Goal: Task Accomplishment & Management: Complete application form

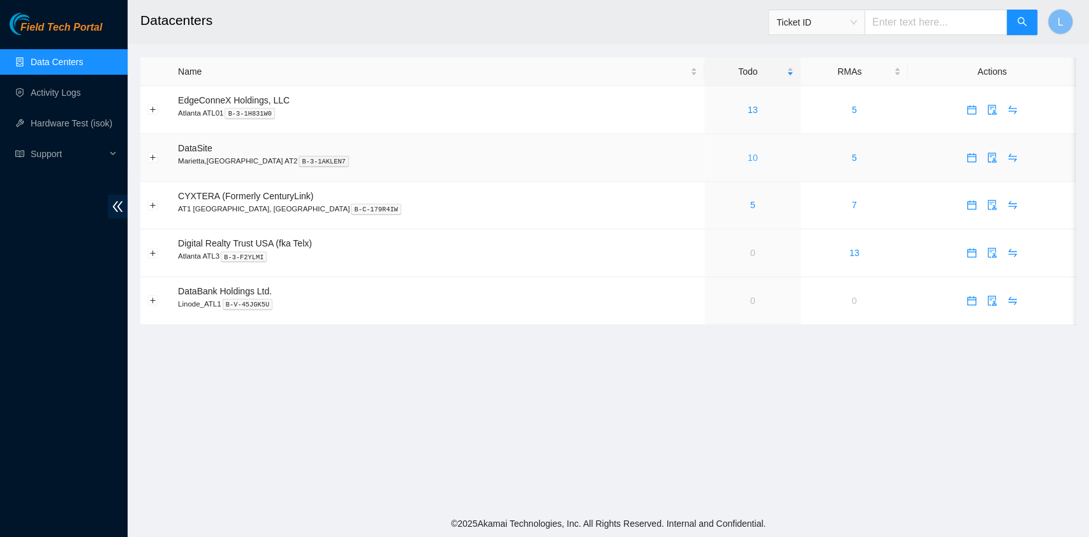
click at [748, 162] on link "10" at bounding box center [753, 157] width 10 height 10
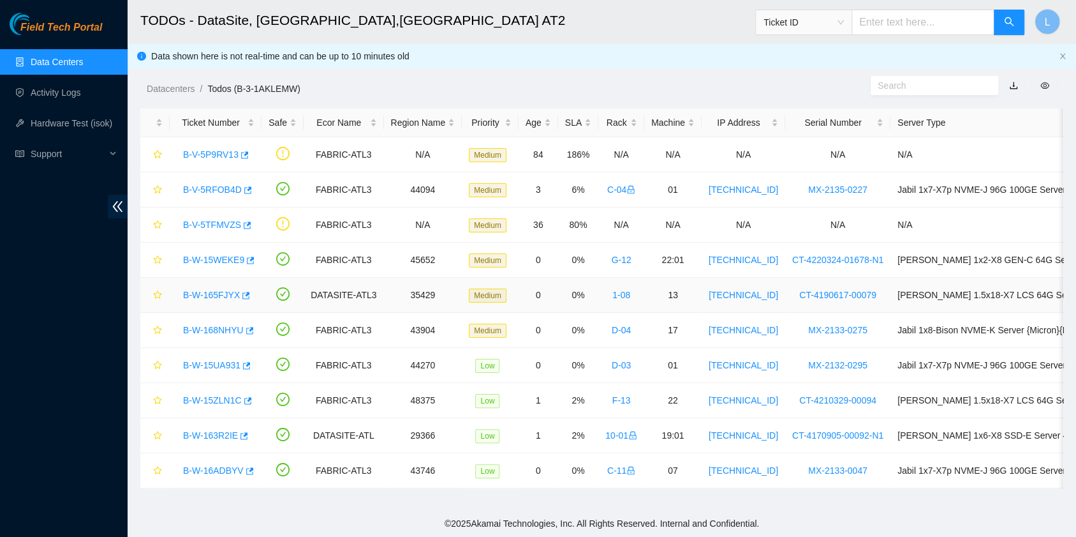
click at [230, 290] on link "B-W-165FJYX" at bounding box center [211, 295] width 57 height 10
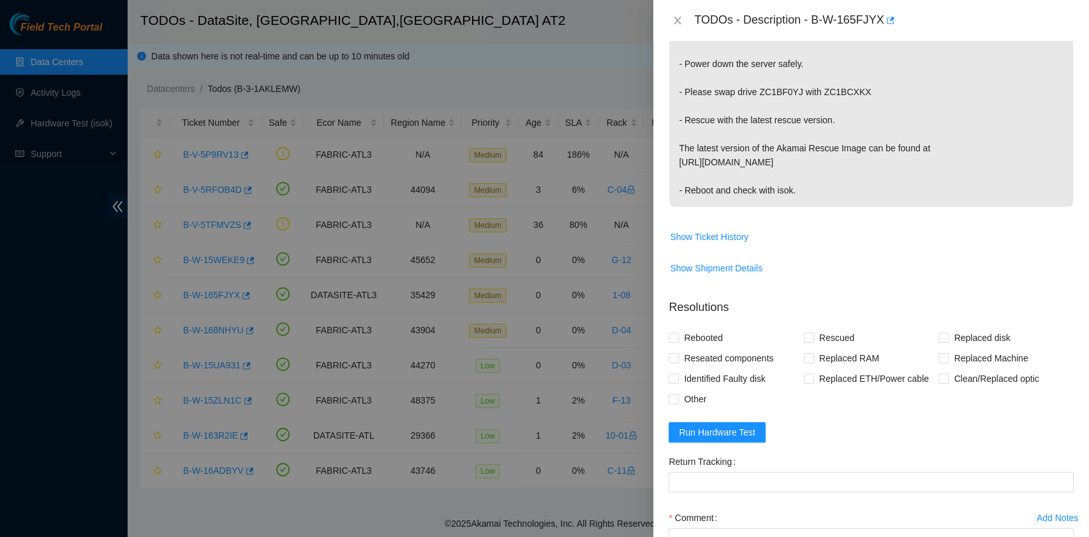
scroll to position [340, 0]
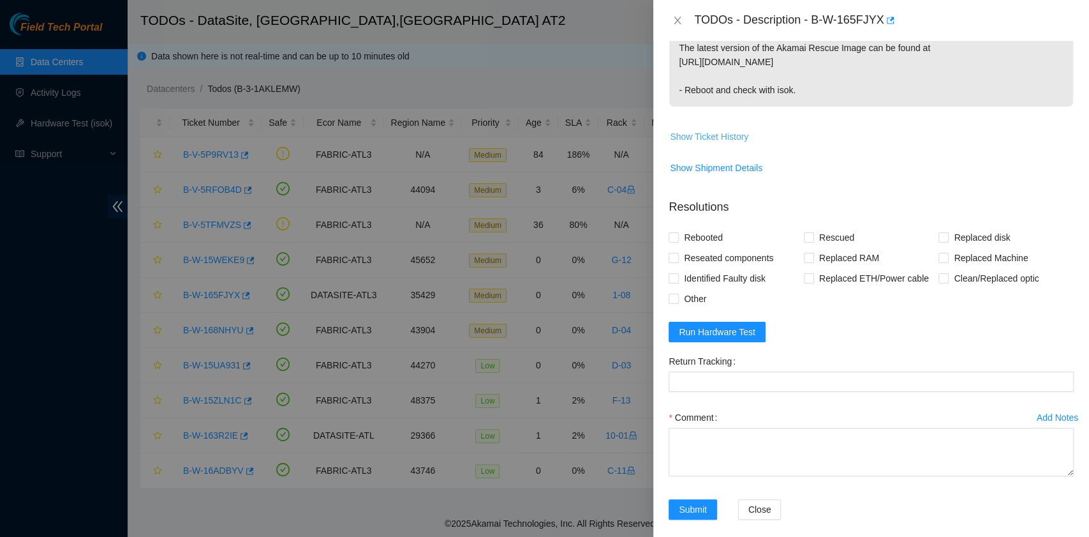
click at [728, 136] on span "Show Ticket History" at bounding box center [709, 137] width 78 height 14
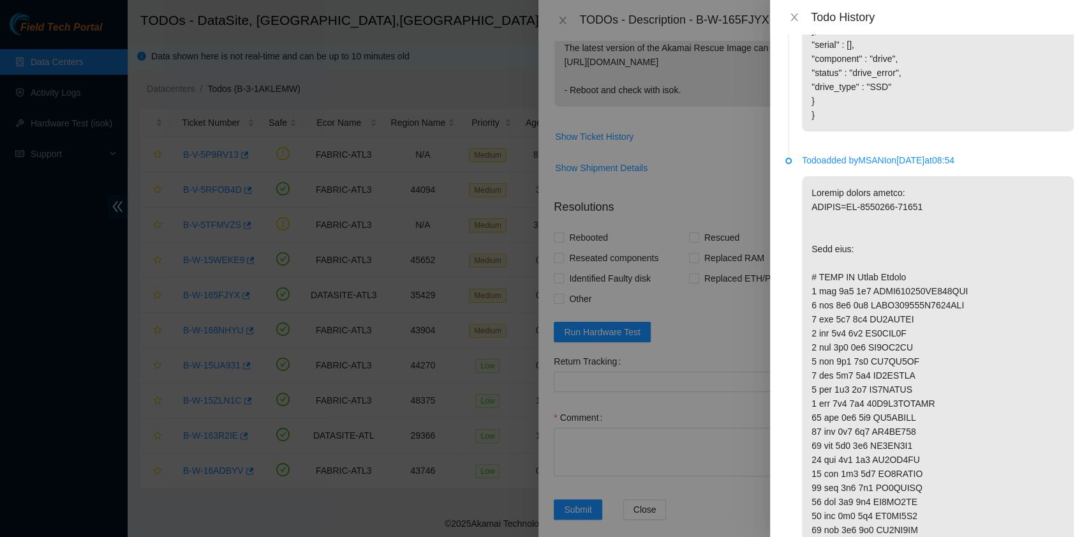
scroll to position [656, 0]
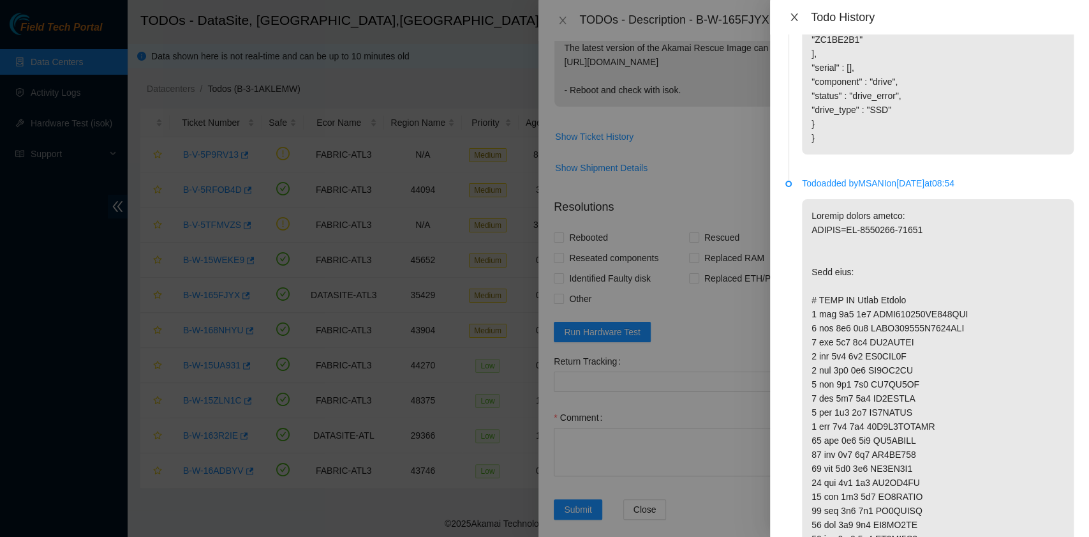
click at [796, 22] on button "Close" at bounding box center [794, 17] width 18 height 12
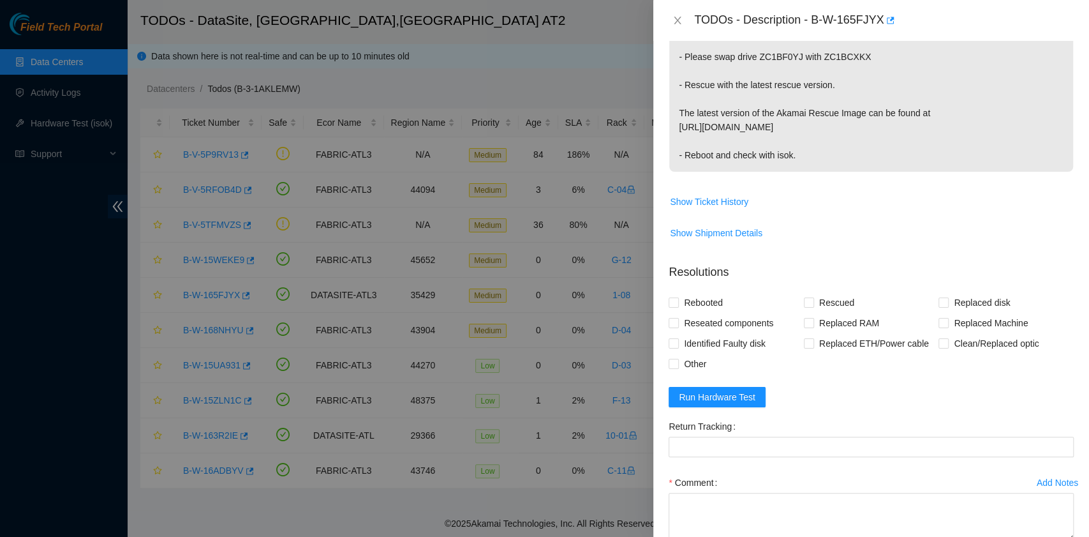
scroll to position [340, 0]
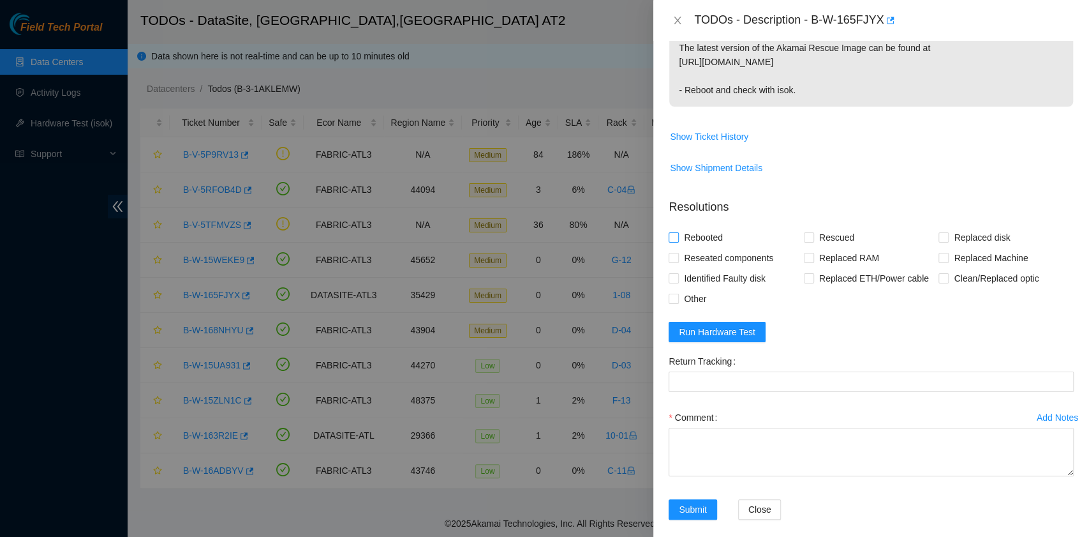
click at [716, 233] on span "Rebooted" at bounding box center [703, 237] width 49 height 20
click at [678, 233] on input "Rebooted" at bounding box center [673, 236] width 9 height 9
checkbox input "true"
click at [804, 238] on input "Rescued" at bounding box center [808, 236] width 9 height 9
checkbox input "true"
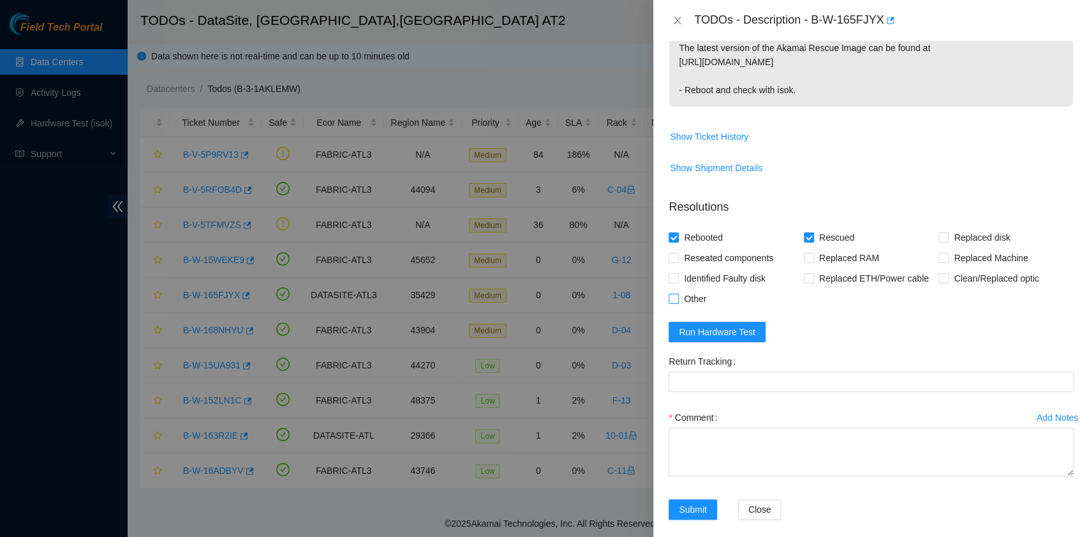
click at [702, 296] on span "Other" at bounding box center [695, 298] width 33 height 20
click at [678, 296] on input "Other" at bounding box center [673, 297] width 9 height 9
checkbox input "true"
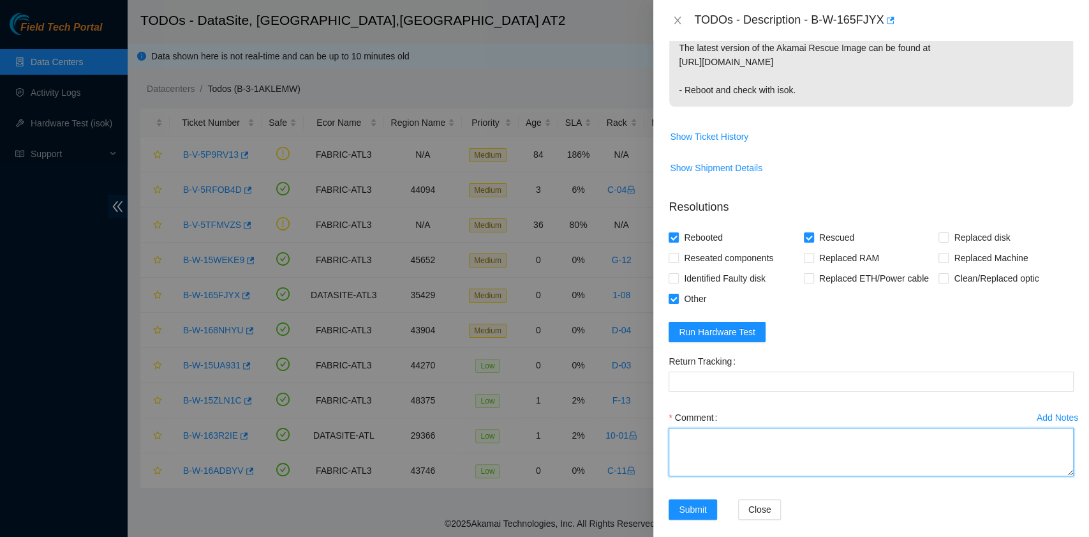
click at [759, 455] on textarea "Comment" at bounding box center [871, 451] width 405 height 48
paste textarea "B-W-165FJYX rack# 1-08 machine# 13 Powered down the server safely. Swapped driv…"
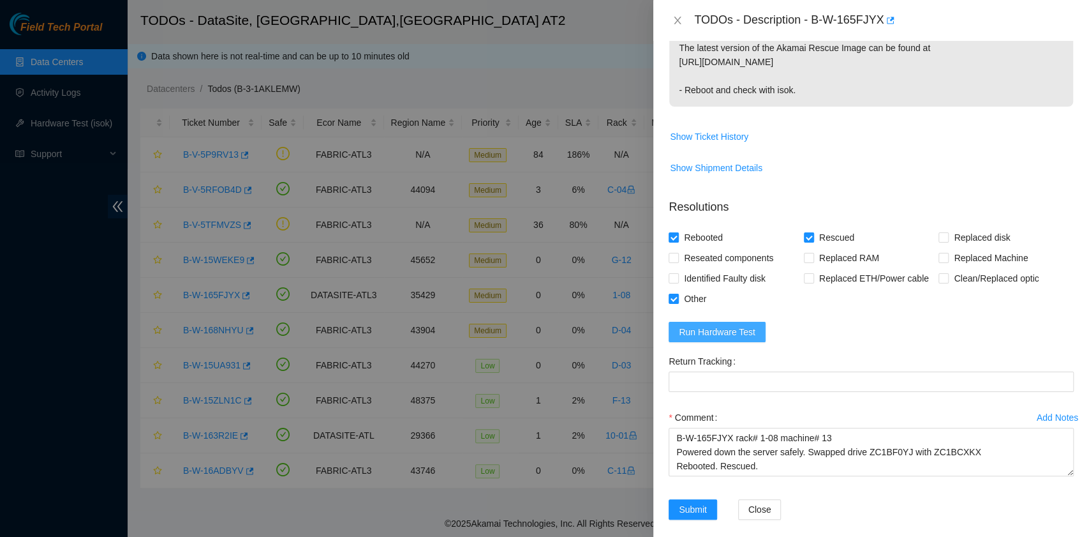
click at [749, 334] on span "Run Hardware Test" at bounding box center [717, 332] width 77 height 14
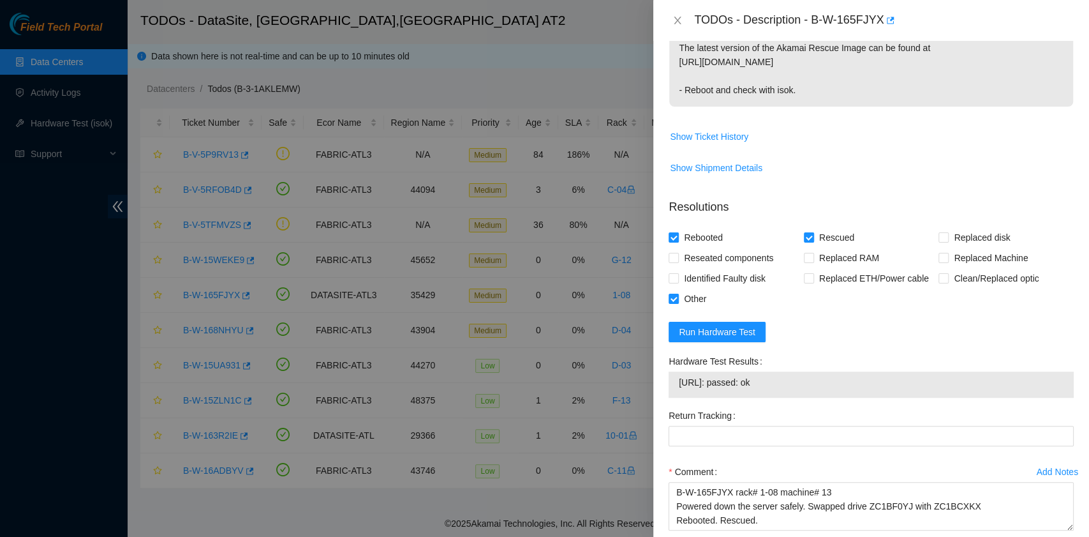
drag, startPoint x: 791, startPoint y: 378, endPoint x: 679, endPoint y: 380, distance: 112.3
click at [679, 380] on span "23.11.228.199: passed: ok" at bounding box center [871, 382] width 385 height 14
copy span "23.11.228.199: passed: ok"
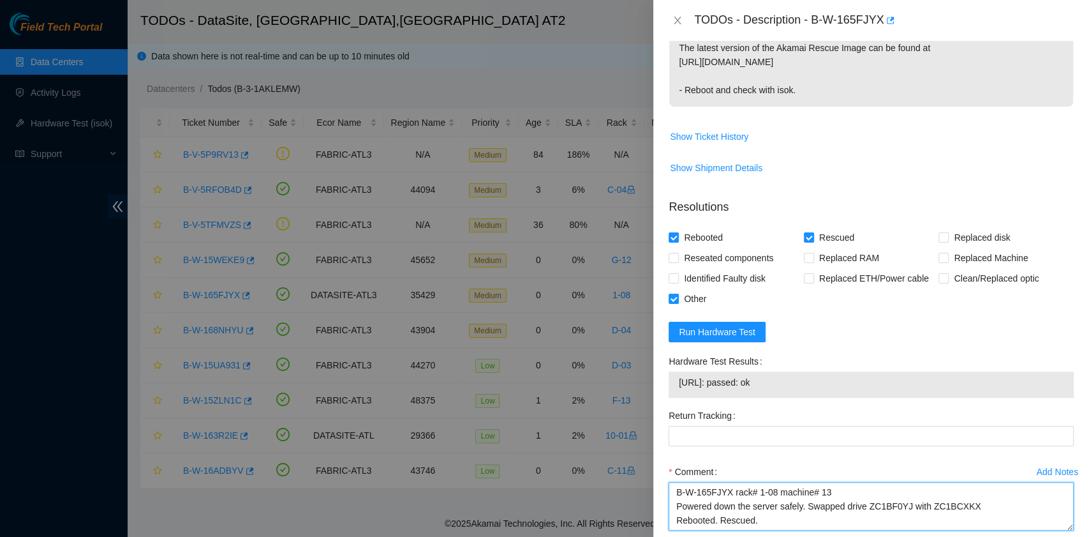
click at [693, 523] on textarea "B-W-165FJYX rack# 1-08 machine# 13 Powered down the server safely. Swapped driv…" at bounding box center [871, 506] width 405 height 48
paste textarea "23.11.228.199: passed: ok"
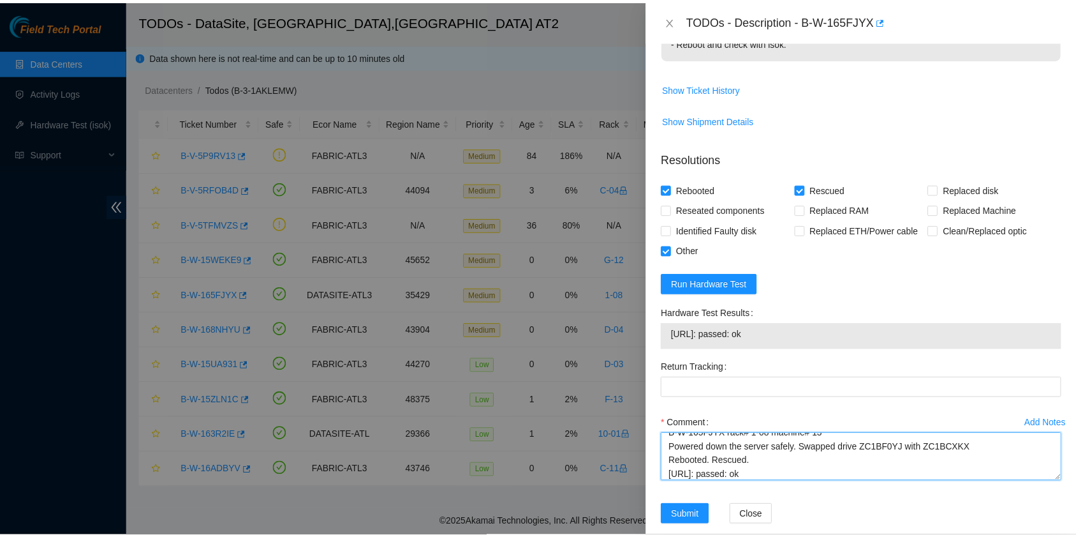
scroll to position [405, 0]
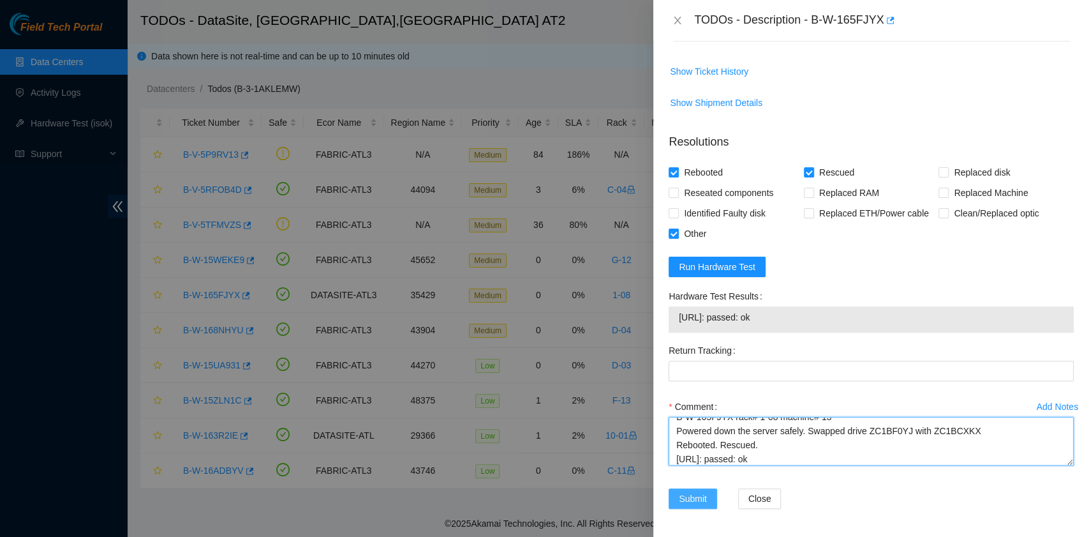
type textarea "B-W-165FJYX rack# 1-08 machine# 13 Powered down the server safely. Swapped driv…"
click at [683, 495] on span "Submit" at bounding box center [693, 498] width 28 height 14
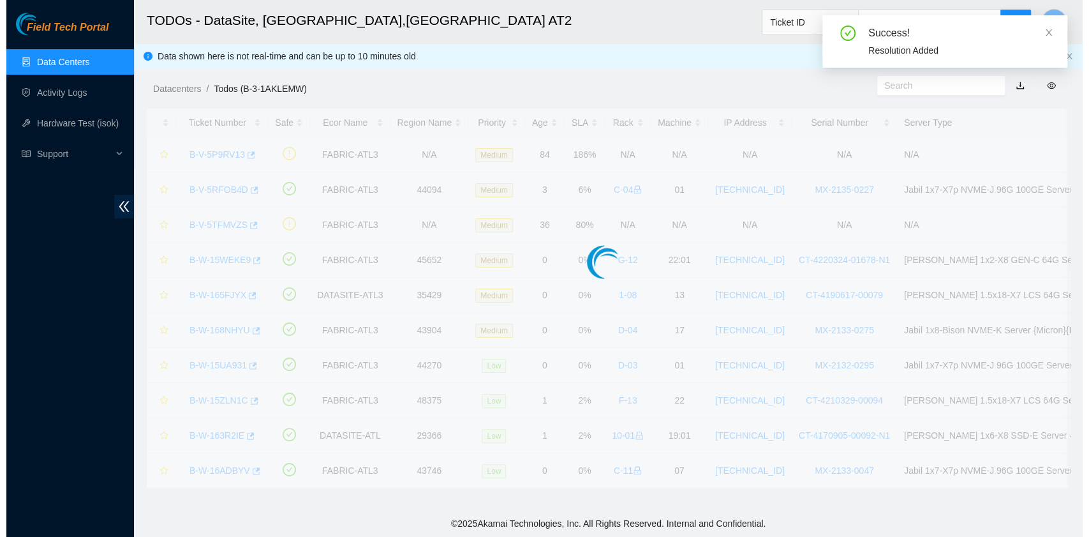
scroll to position [323, 0]
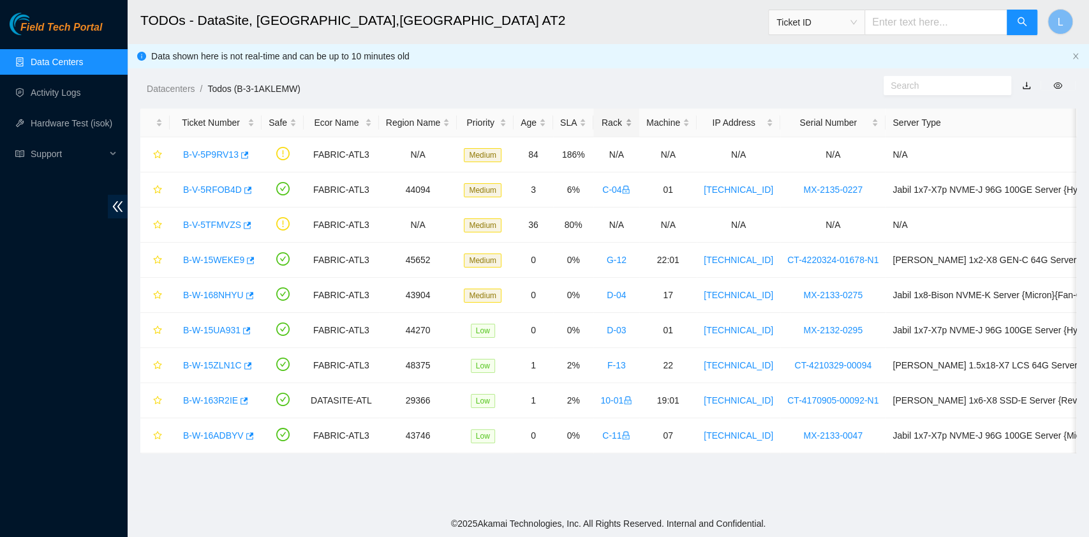
click at [602, 124] on div "Rack" at bounding box center [616, 122] width 32 height 14
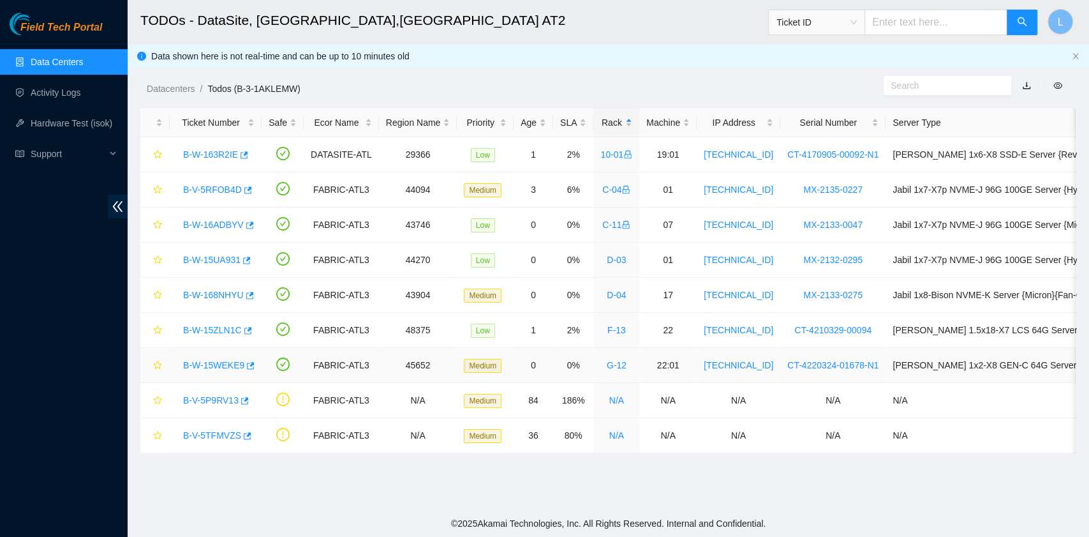
click at [213, 361] on link "B-W-15WEKE9" at bounding box center [213, 365] width 61 height 10
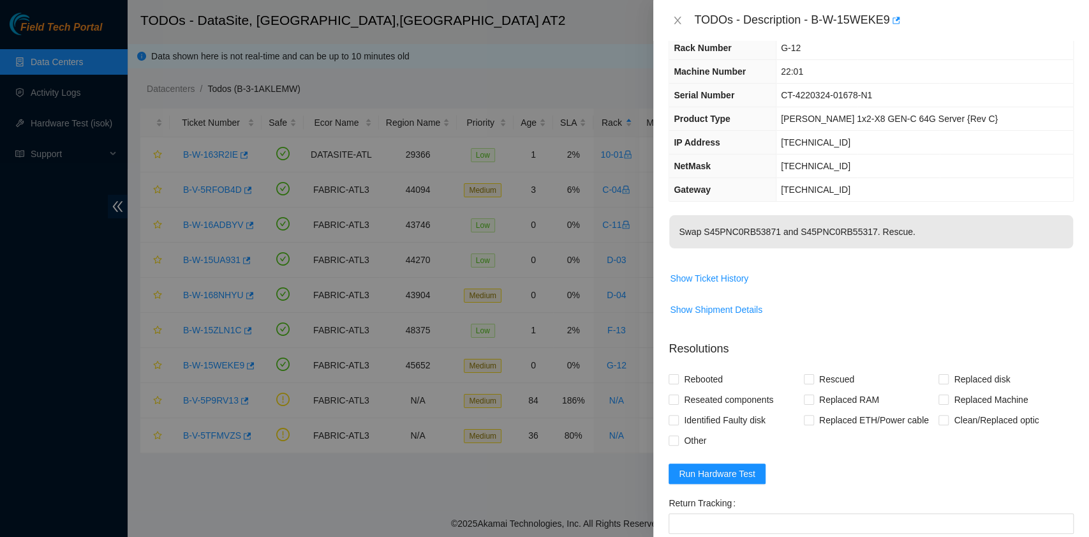
scroll to position [0, 0]
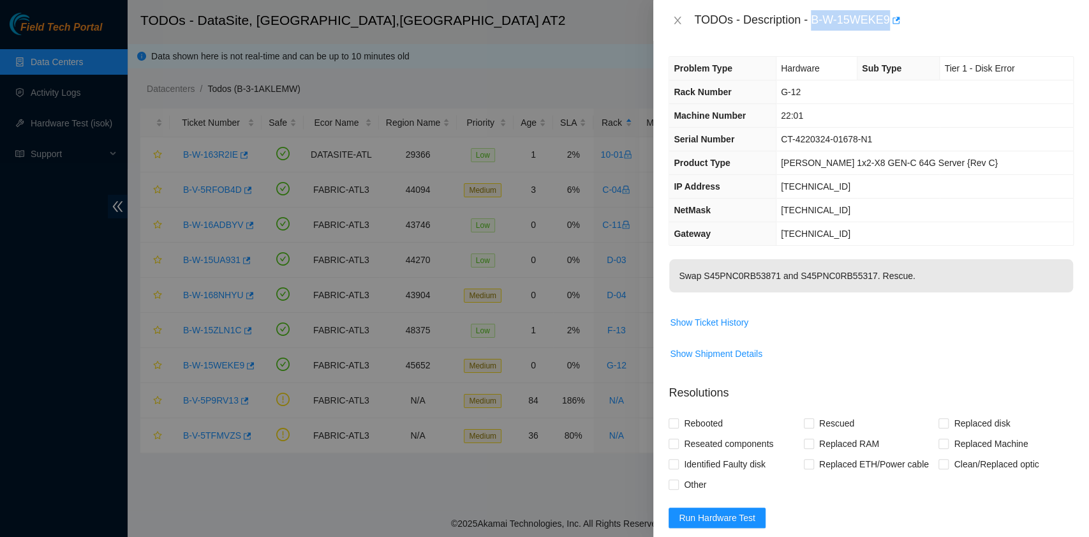
drag, startPoint x: 813, startPoint y: 24, endPoint x: 887, endPoint y: 25, distance: 74.0
click at [887, 25] on div "TODOs - Description - B-W-15WEKE9" at bounding box center [884, 20] width 380 height 20
copy div "B-W-15WEKE9"
drag, startPoint x: 704, startPoint y: 277, endPoint x: 863, endPoint y: 277, distance: 158.9
click at [863, 277] on p "Swap S45PNC0RB53871 and S45PNC0RB55317. Rescue." at bounding box center [871, 275] width 404 height 33
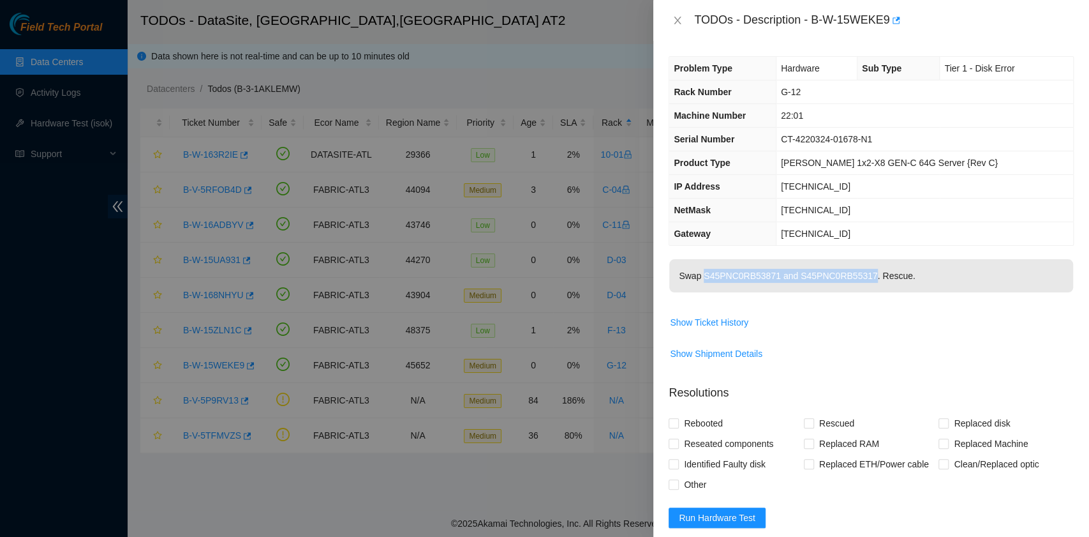
copy p "S45PNC0RB53871 and S45PNC0RB55317"
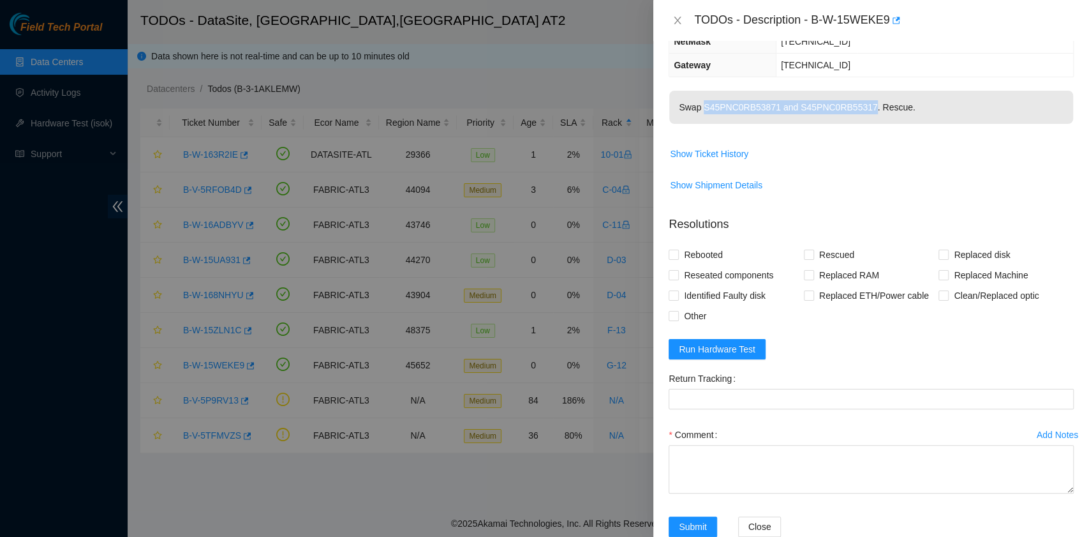
scroll to position [170, 0]
click at [698, 246] on span "Rebooted" at bounding box center [703, 253] width 49 height 20
click at [678, 248] on input "Rebooted" at bounding box center [673, 252] width 9 height 9
checkbox input "true"
click at [806, 254] on input "Rescued" at bounding box center [808, 252] width 9 height 9
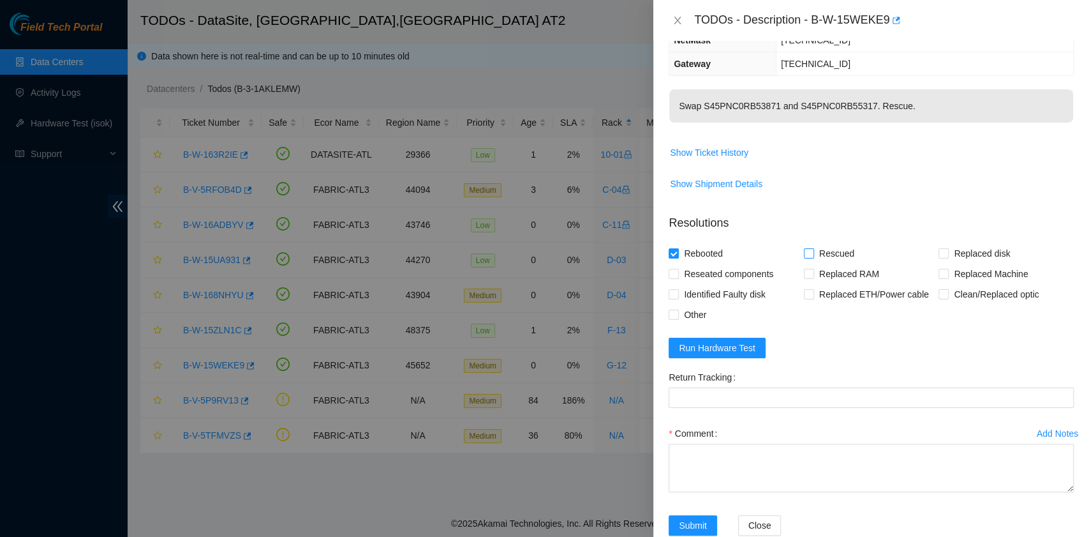
checkbox input "true"
click at [699, 315] on span "Other" at bounding box center [695, 314] width 33 height 20
click at [678, 315] on input "Other" at bounding box center [673, 313] width 9 height 9
checkbox input "true"
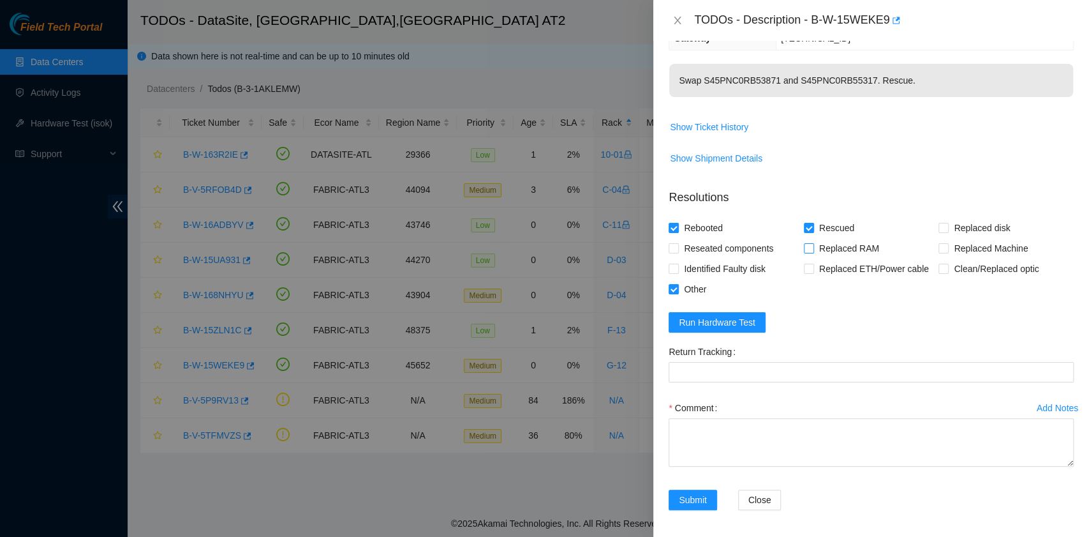
scroll to position [196, 0]
click at [746, 316] on span "Run Hardware Test" at bounding box center [717, 321] width 77 height 14
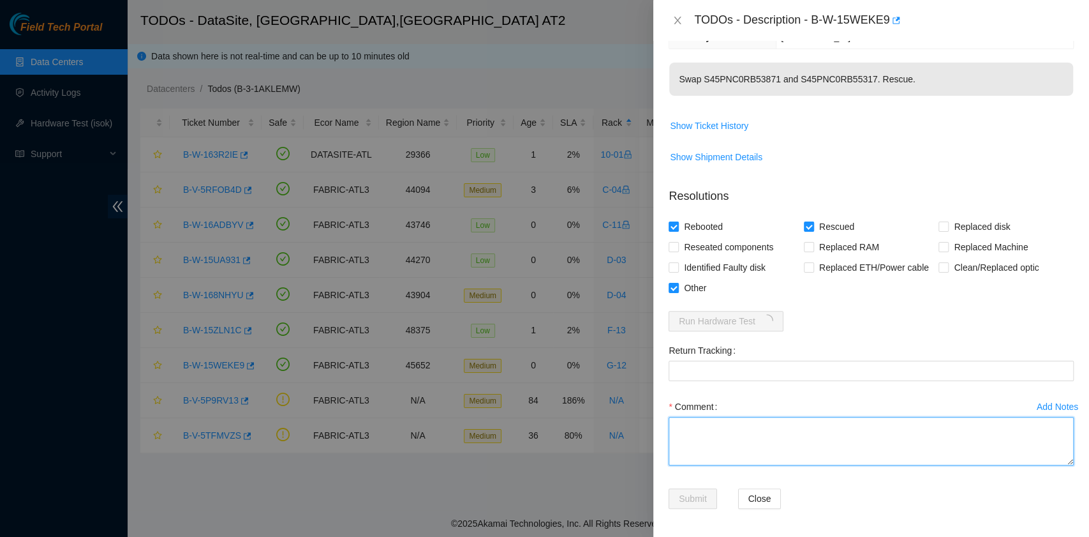
click at [749, 439] on textarea "Comment" at bounding box center [871, 441] width 405 height 48
paste textarea "B-W-15WEKE9 rack# G-12 machine# 22:01 Powered down the server safely. Swapped d…"
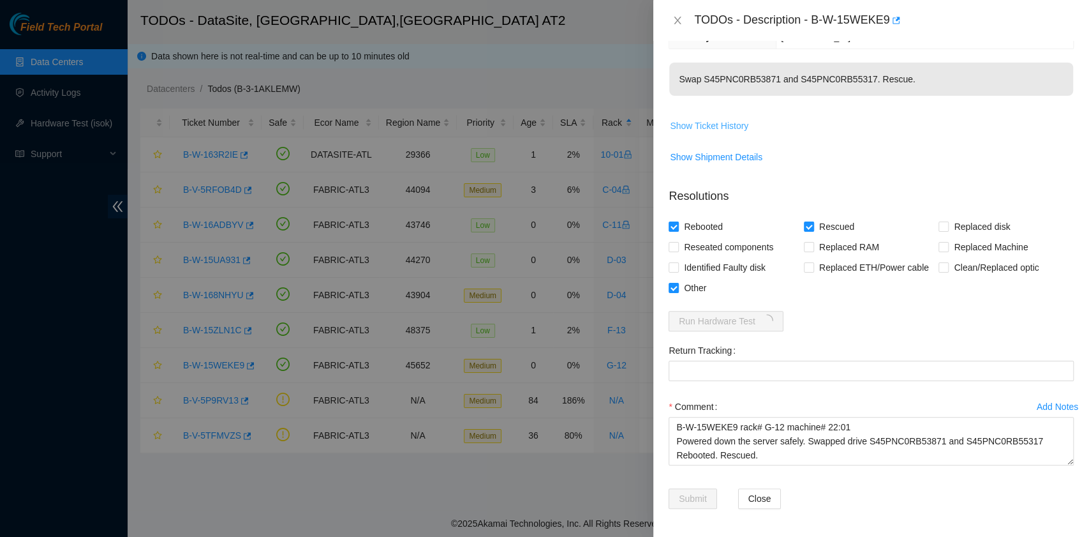
click at [722, 121] on span "Show Ticket History" at bounding box center [709, 126] width 78 height 14
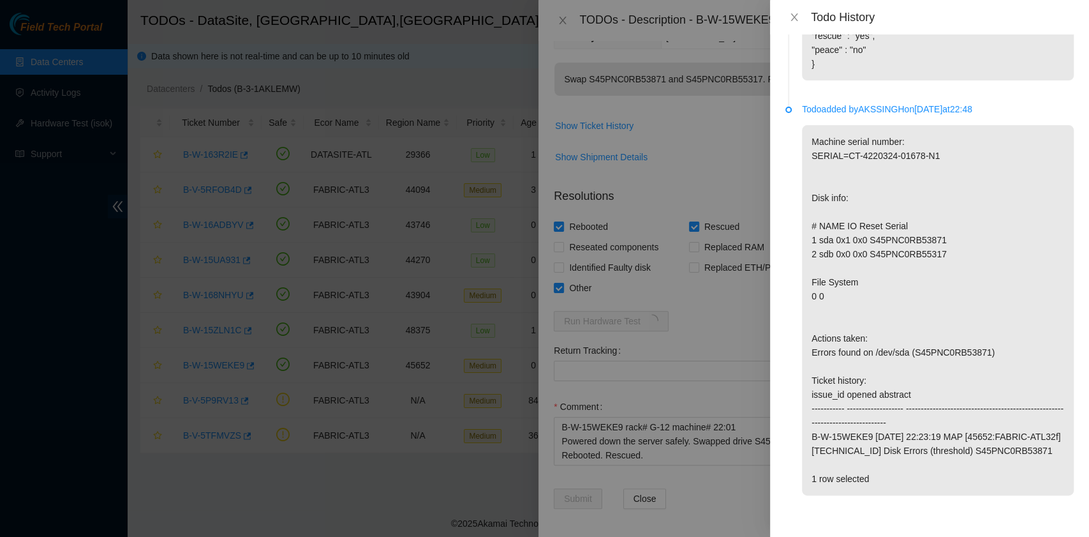
scroll to position [0, 0]
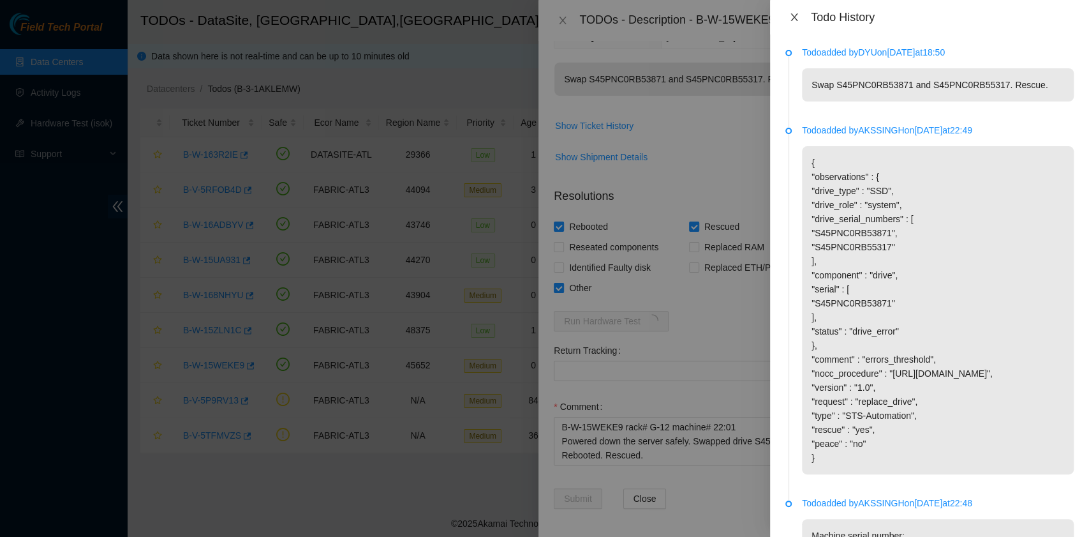
click at [794, 18] on icon "close" at bounding box center [793, 17] width 7 height 8
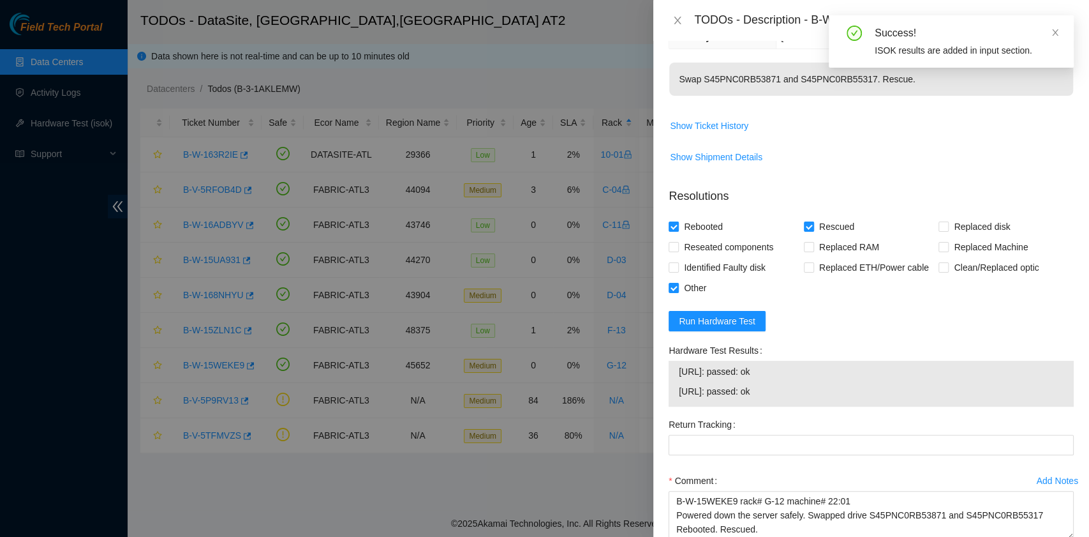
drag, startPoint x: 791, startPoint y: 394, endPoint x: 676, endPoint y: 378, distance: 115.9
click at [676, 378] on div "23.39.221.174: passed: ok 23.39.221.175: passed: ok" at bounding box center [871, 383] width 405 height 46
copy tbody "23.39.221.174: passed: ok 23.39.221.175: passed: ok"
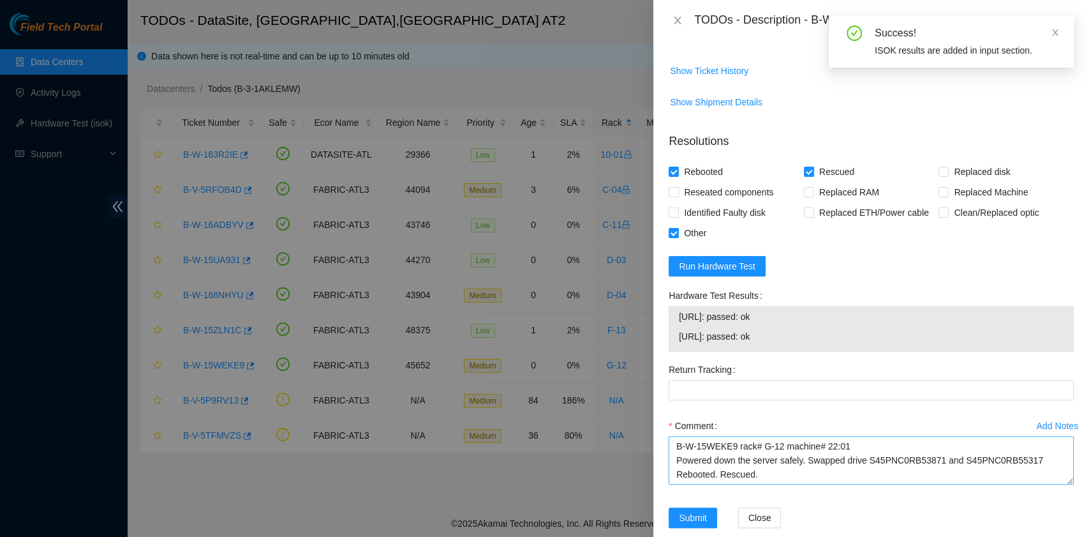
scroll to position [270, 0]
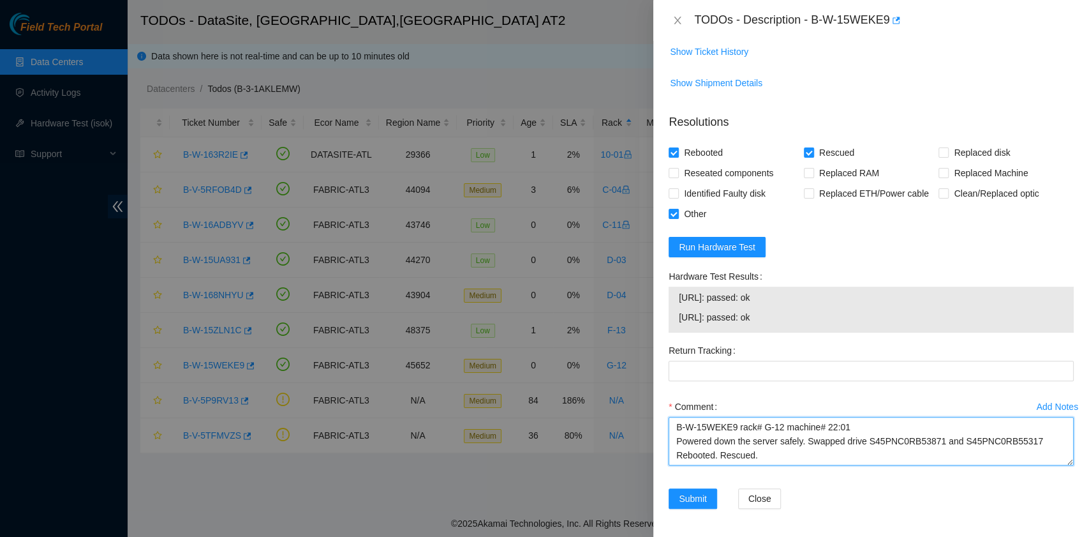
click at [704, 456] on textarea "B-W-15WEKE9 rack# G-12 machine# 22:01 Powered down the server safely. Swapped d…" at bounding box center [871, 441] width 405 height 48
paste textarea "23.39.221.174: passed: ok 23.39.221.175: passed: ok"
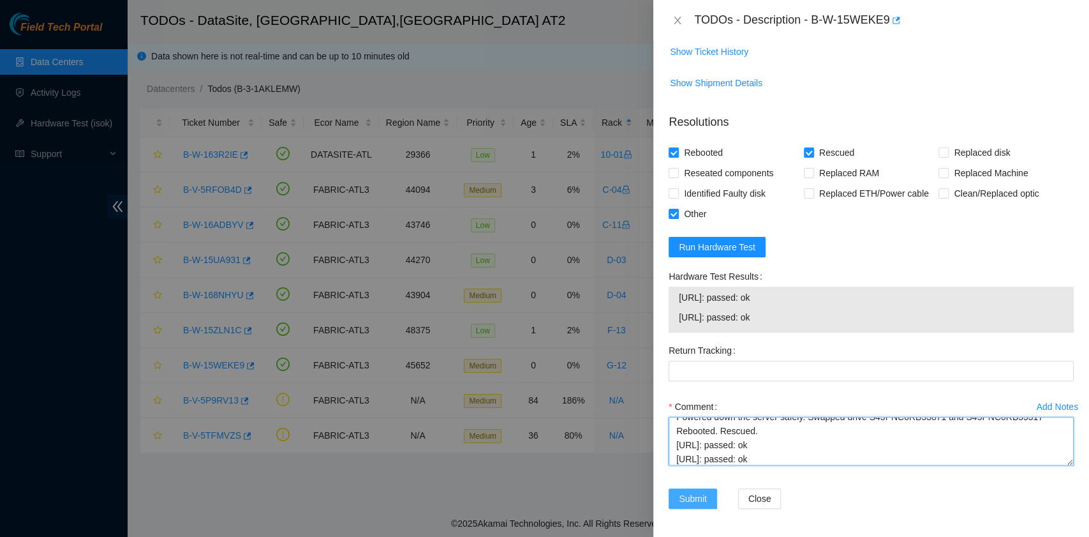
type textarea "B-W-15WEKE9 rack# G-12 machine# 22:01 Powered down the server safely. Swapped d…"
click at [692, 495] on span "Submit" at bounding box center [693, 498] width 28 height 14
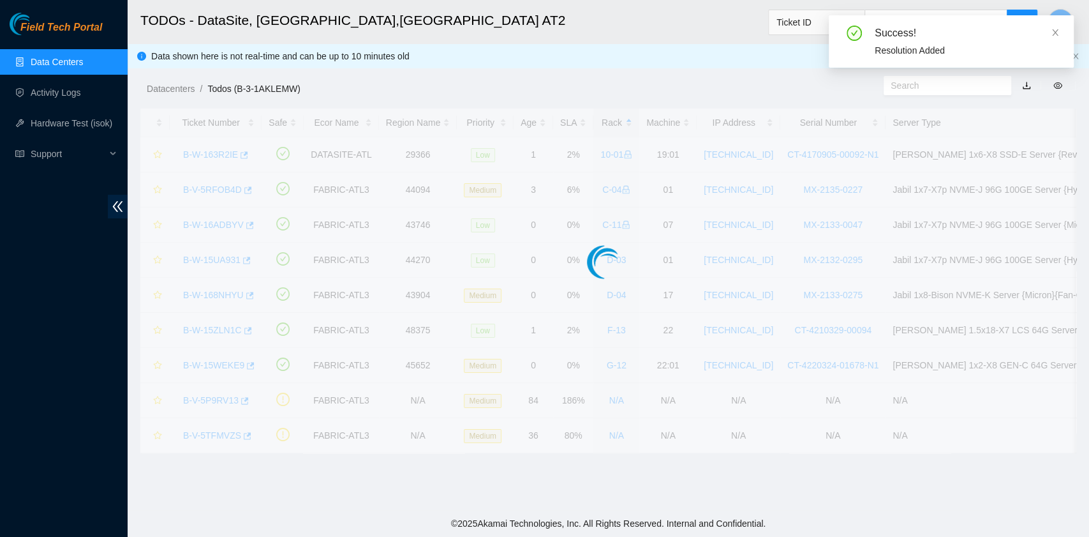
scroll to position [289, 0]
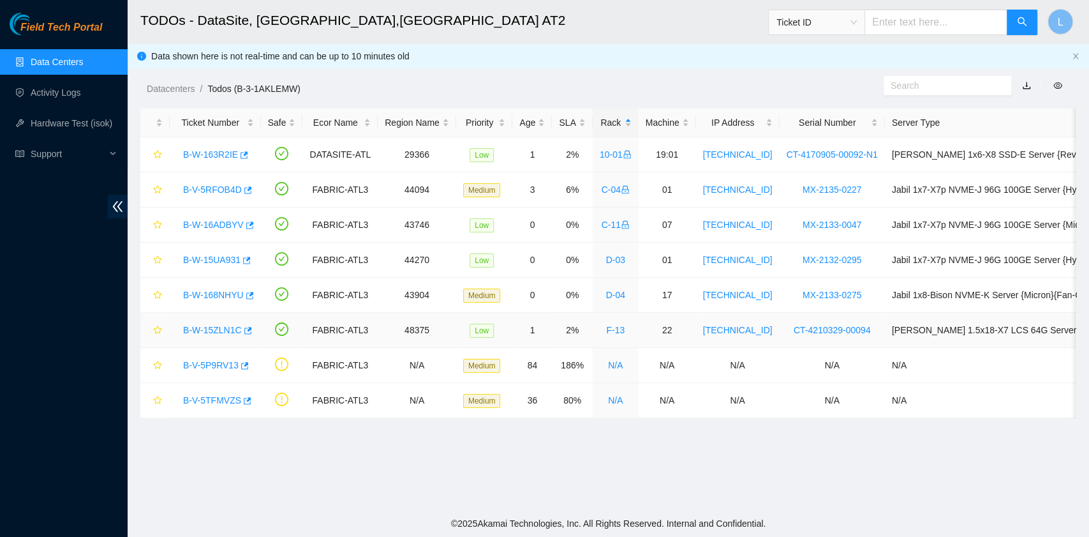
click at [212, 325] on link "B-W-15ZLN1C" at bounding box center [212, 330] width 59 height 10
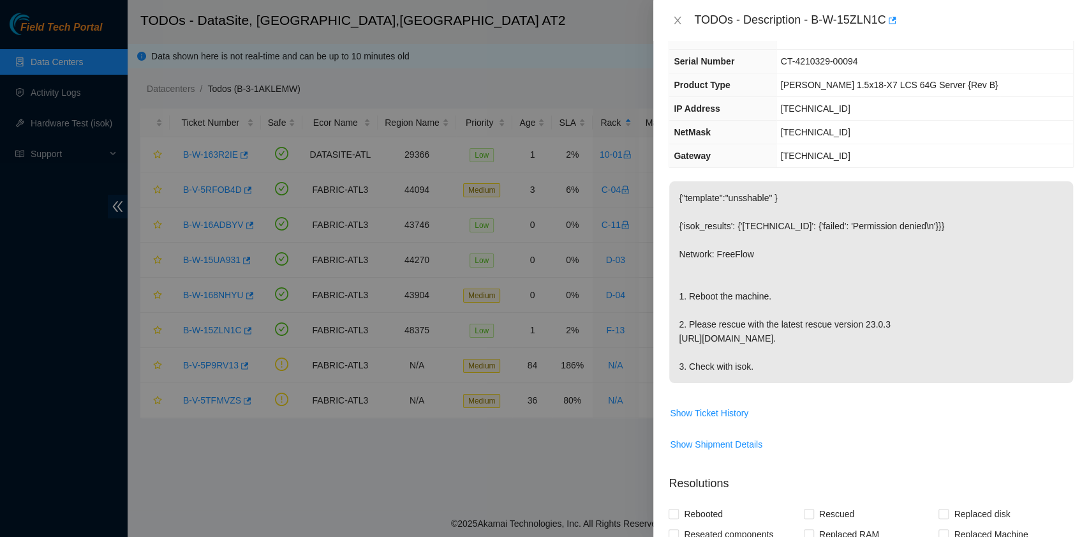
scroll to position [340, 0]
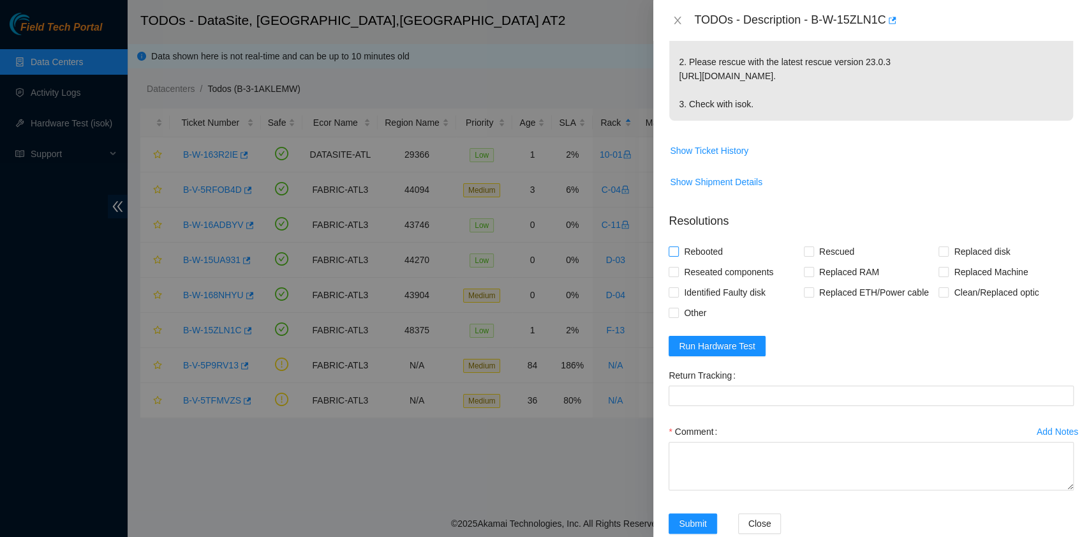
click at [703, 262] on span "Rebooted" at bounding box center [703, 251] width 49 height 20
click at [678, 255] on input "Rebooted" at bounding box center [673, 250] width 9 height 9
checkbox input "true"
click at [697, 323] on span "Other" at bounding box center [695, 312] width 33 height 20
click at [678, 316] on input "Other" at bounding box center [673, 311] width 9 height 9
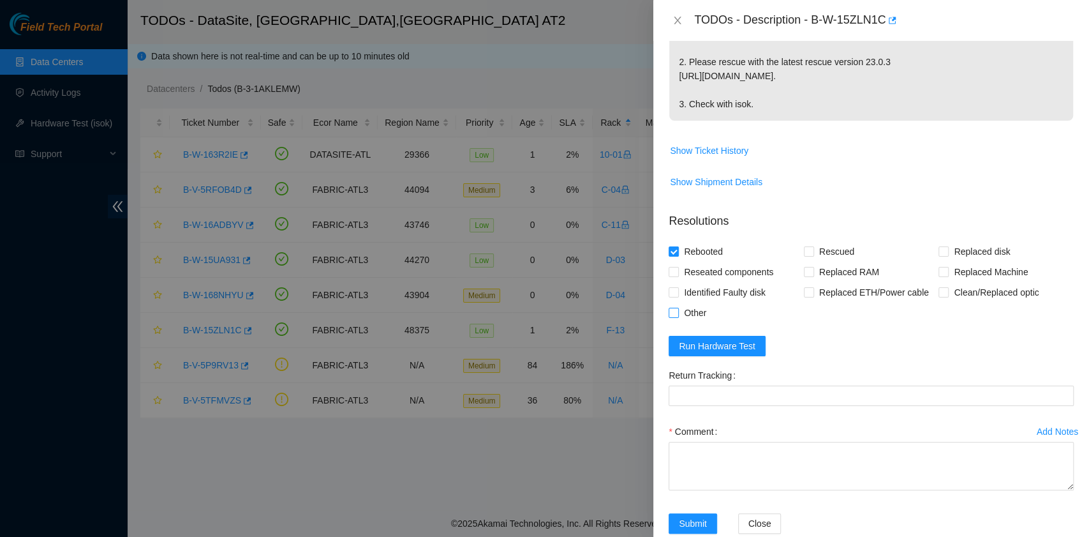
checkbox input "true"
click at [804, 255] on input "Rescued" at bounding box center [808, 250] width 9 height 9
checkbox input "true"
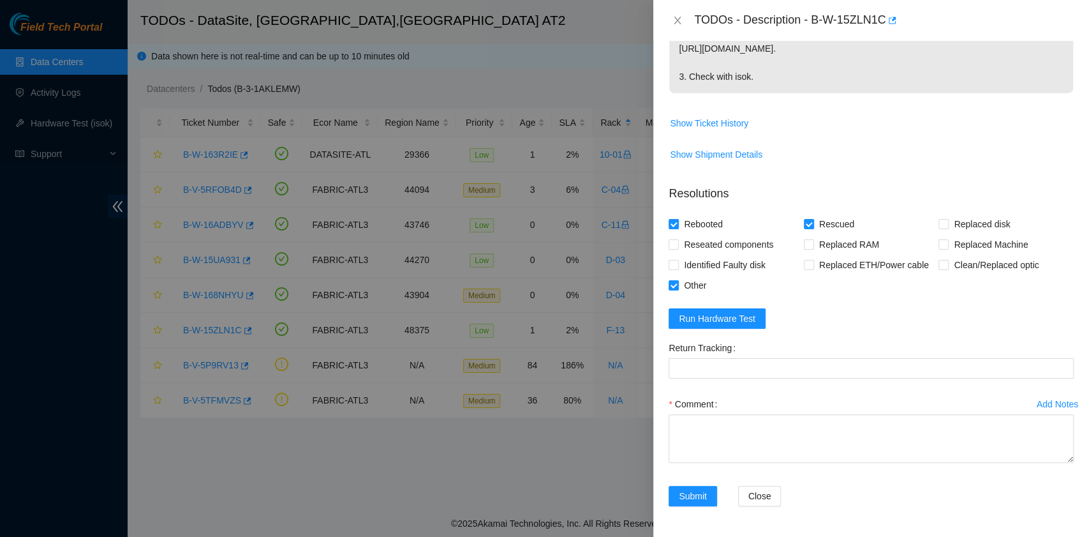
scroll to position [407, 0]
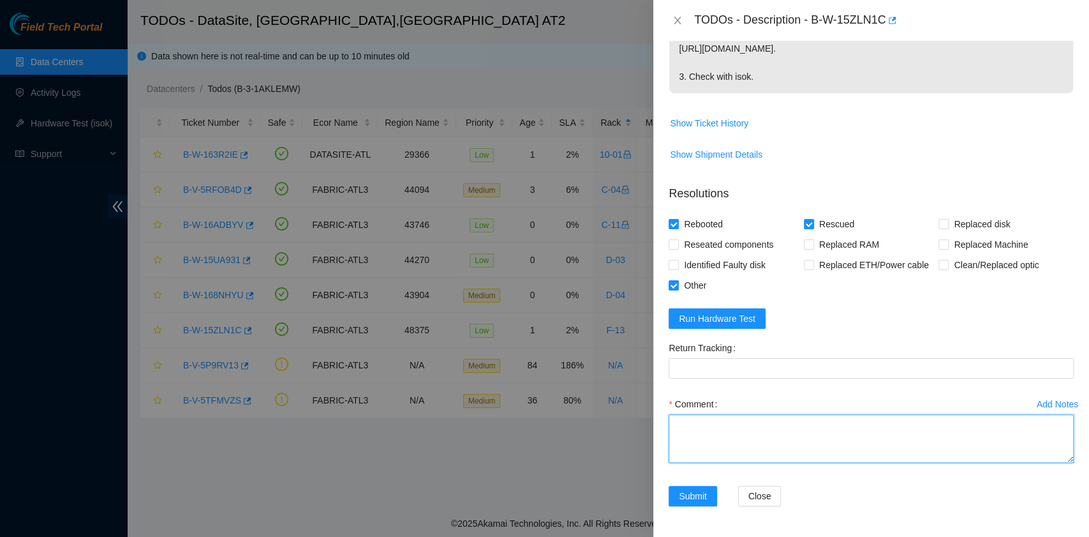
click at [750, 450] on textarea "Comment" at bounding box center [871, 438] width 405 height 48
paste textarea "B-W-15ZLN1C rack# F-13 machine# 22 Rebooted. Rescued. The 1st one, I powered do…"
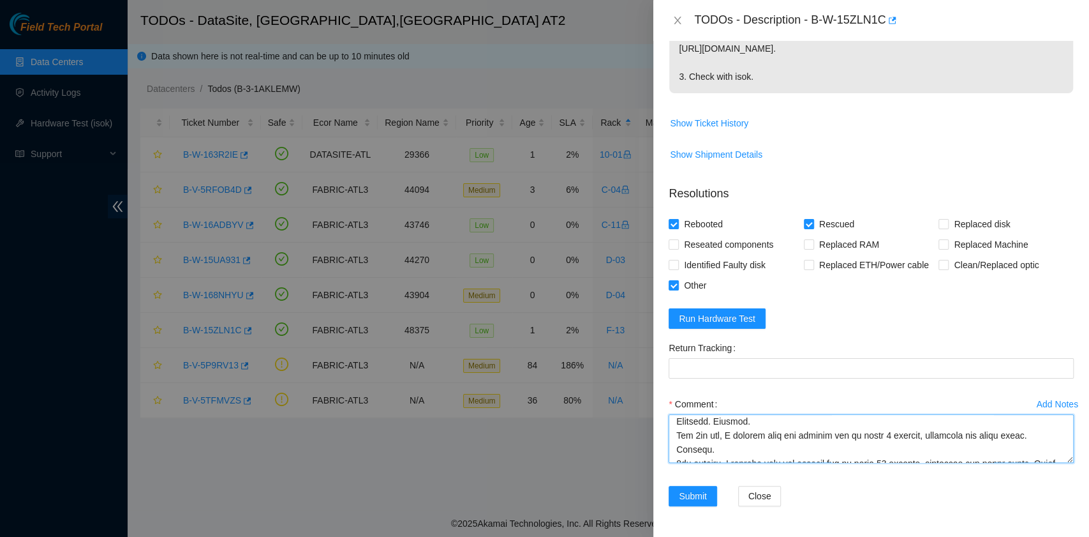
scroll to position [3, 0]
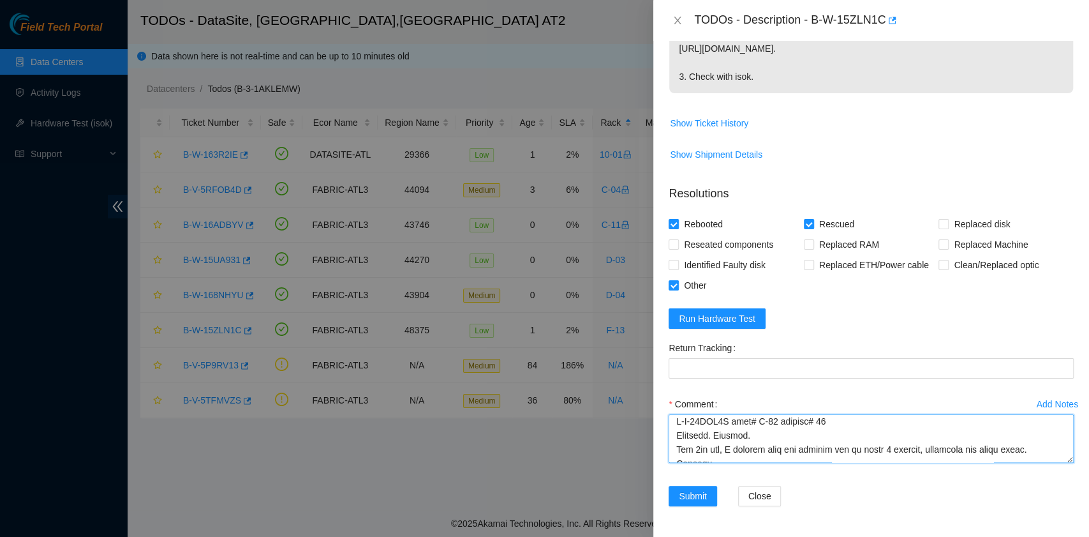
click at [685, 428] on textarea "Comment" at bounding box center [871, 438] width 405 height 48
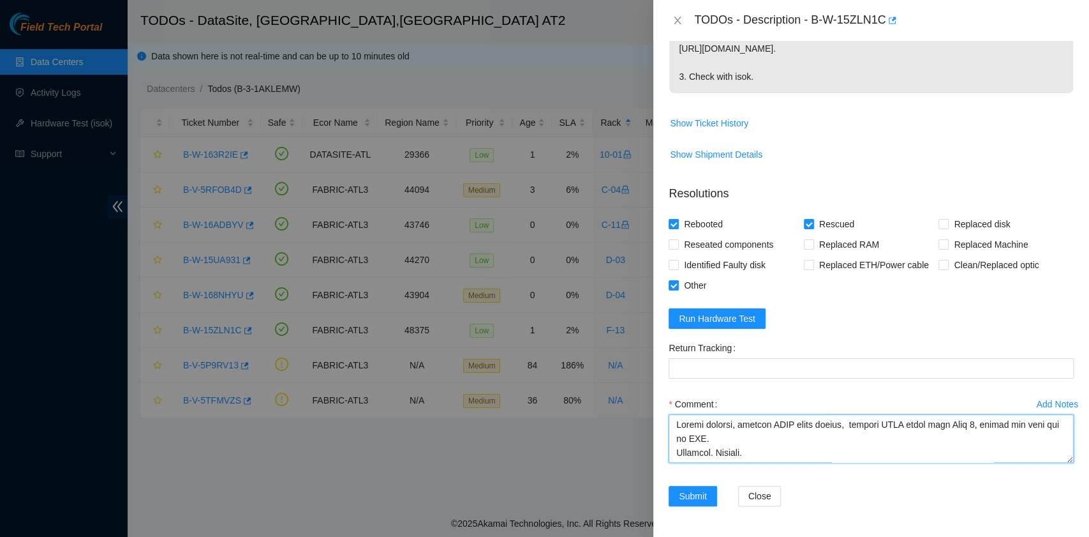
scroll to position [407, 0]
click at [709, 428] on textarea "Comment" at bounding box center [871, 438] width 405 height 48
drag, startPoint x: 763, startPoint y: 450, endPoint x: 674, endPoint y: 429, distance: 91.1
click at [674, 429] on textarea "Comment" at bounding box center [871, 438] width 405 height 48
click at [785, 445] on textarea "Comment" at bounding box center [871, 438] width 405 height 48
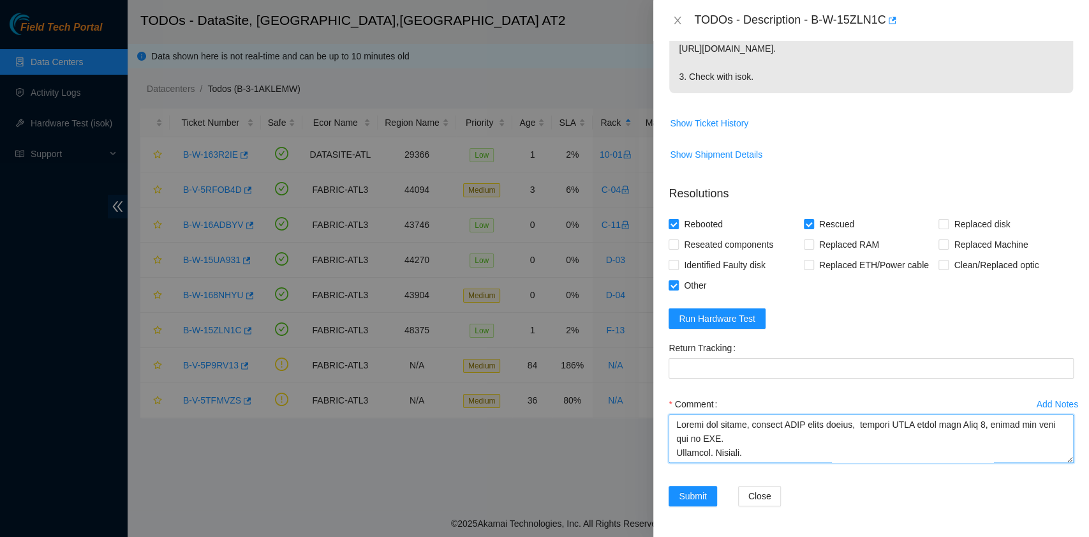
drag, startPoint x: 767, startPoint y: 448, endPoint x: 672, endPoint y: 427, distance: 97.2
click at [672, 427] on textarea "Comment" at bounding box center [871, 438] width 405 height 48
paste textarea "As advised from Erick , and Daniel from yesterday, I opened the server chassis,…"
click at [810, 426] on textarea "Comment" at bounding box center [871, 438] width 405 height 48
click at [1013, 438] on textarea "Comment" at bounding box center [871, 438] width 405 height 48
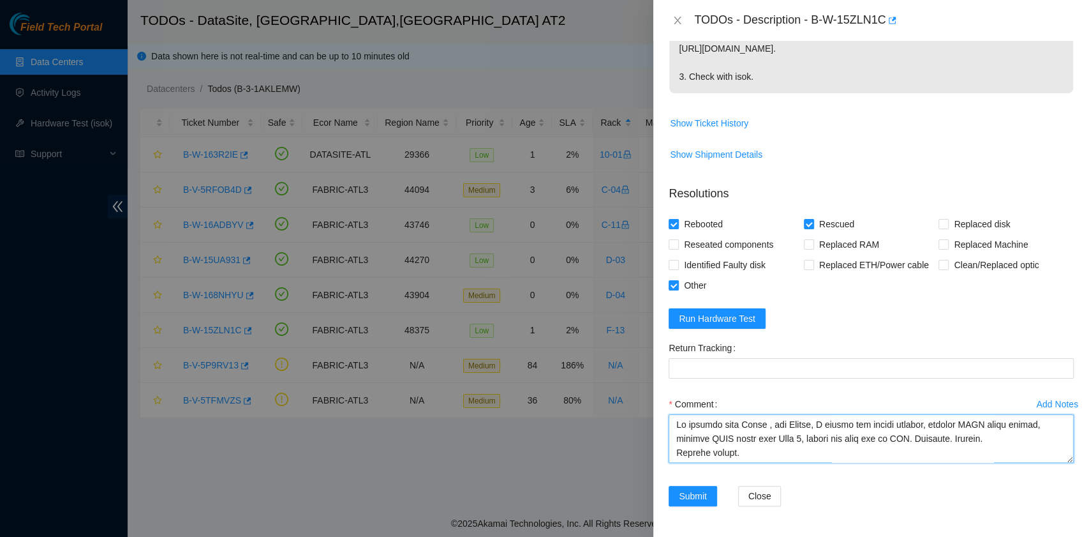
scroll to position [10, 0]
click at [817, 445] on textarea "Comment" at bounding box center [871, 438] width 405 height 48
click at [738, 458] on textarea "Comment" at bounding box center [871, 438] width 405 height 48
drag, startPoint x: 822, startPoint y: 455, endPoint x: 675, endPoint y: 420, distance: 150.9
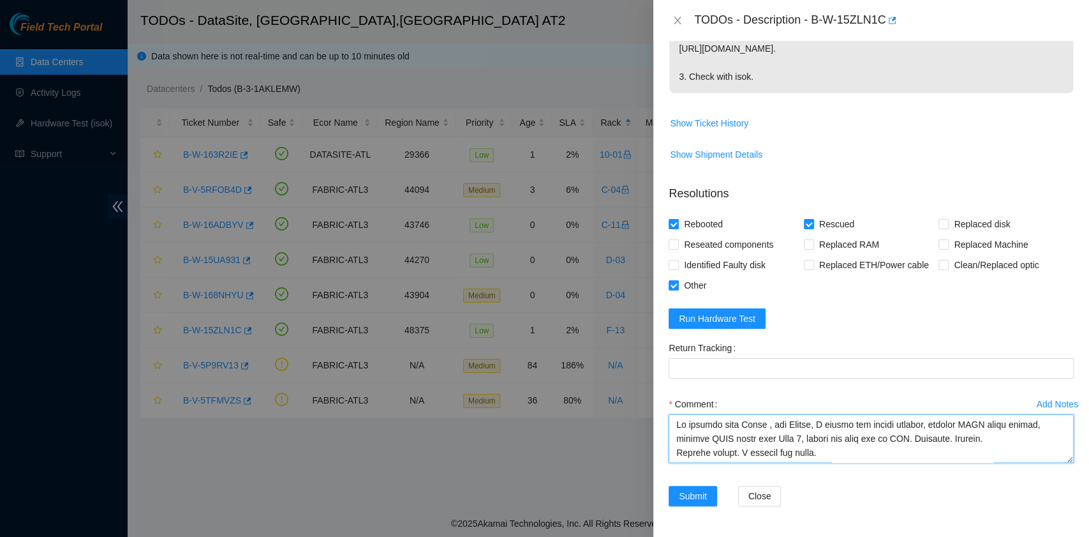
click at [675, 420] on textarea "Comment" at bounding box center [871, 438] width 405 height 48
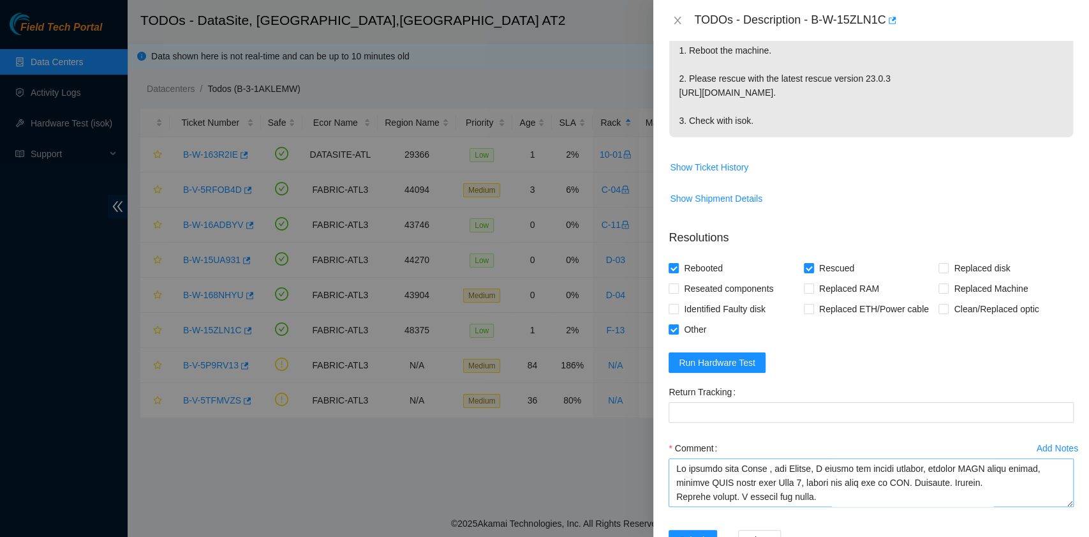
scroll to position [407, 0]
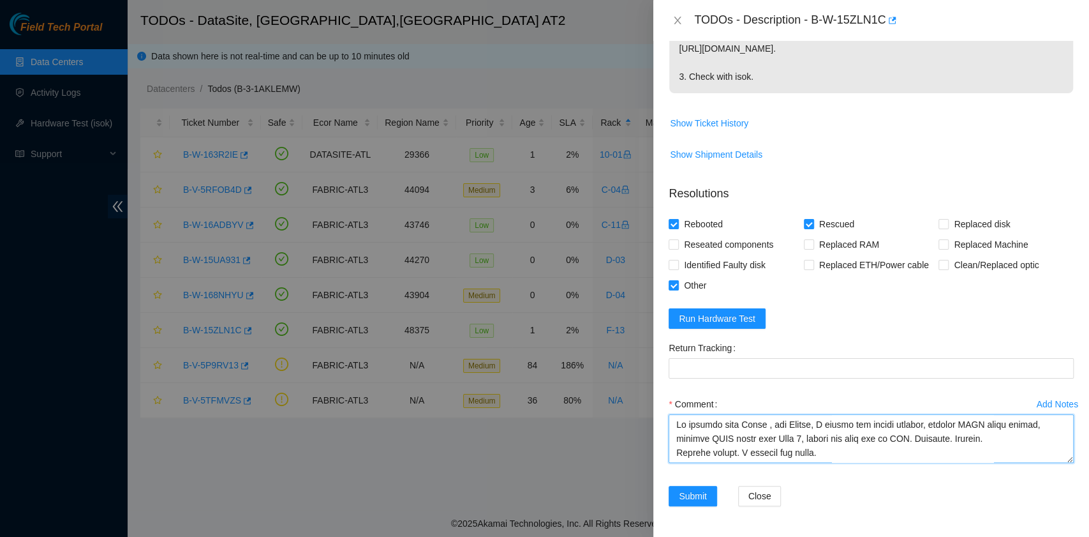
click at [831, 457] on textarea "Comment" at bounding box center [871, 438] width 405 height 48
drag, startPoint x: 827, startPoint y: 453, endPoint x: 657, endPoint y: 414, distance: 174.7
click at [657, 414] on div "Problem Type Hardware Sub Type Tier 1 Rack Number F-13 Machine Number 22 Serial…" at bounding box center [871, 289] width 436 height 496
paste textarea "Per advised from Erick , and Daniel yesterday, I opened the server chassis, loc…"
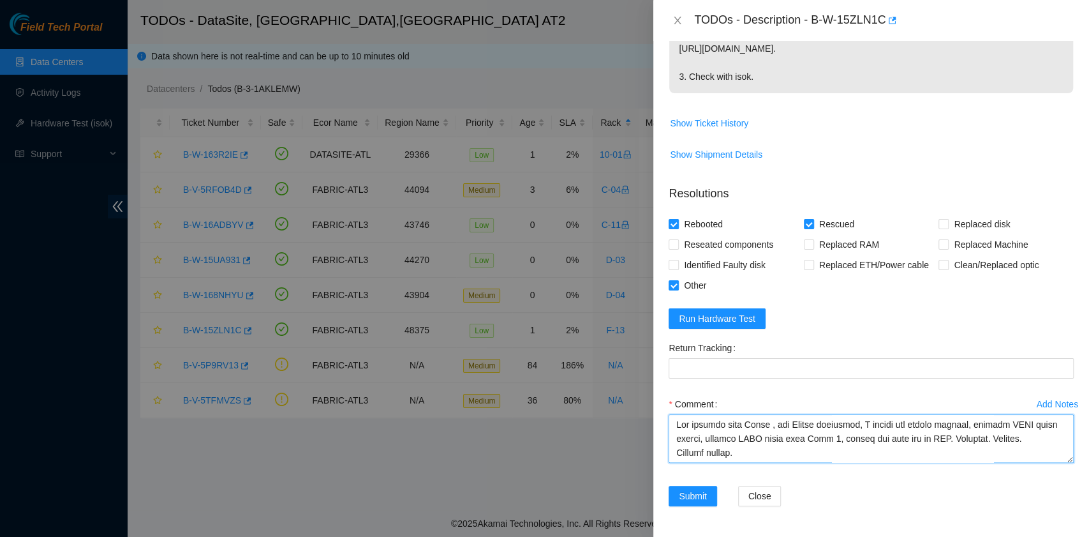
click at [762, 456] on textarea "Comment" at bounding box center [871, 438] width 405 height 48
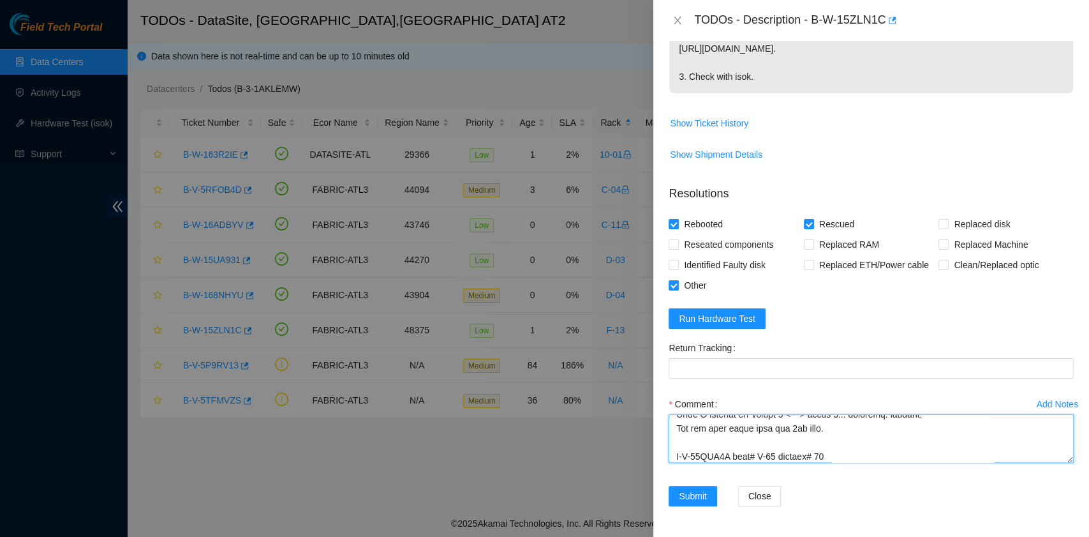
scroll to position [94, 0]
paste textarea "Andreaツ 9/16/2025 2:29 PM • Ack, please submit resolution with steps taken, we …"
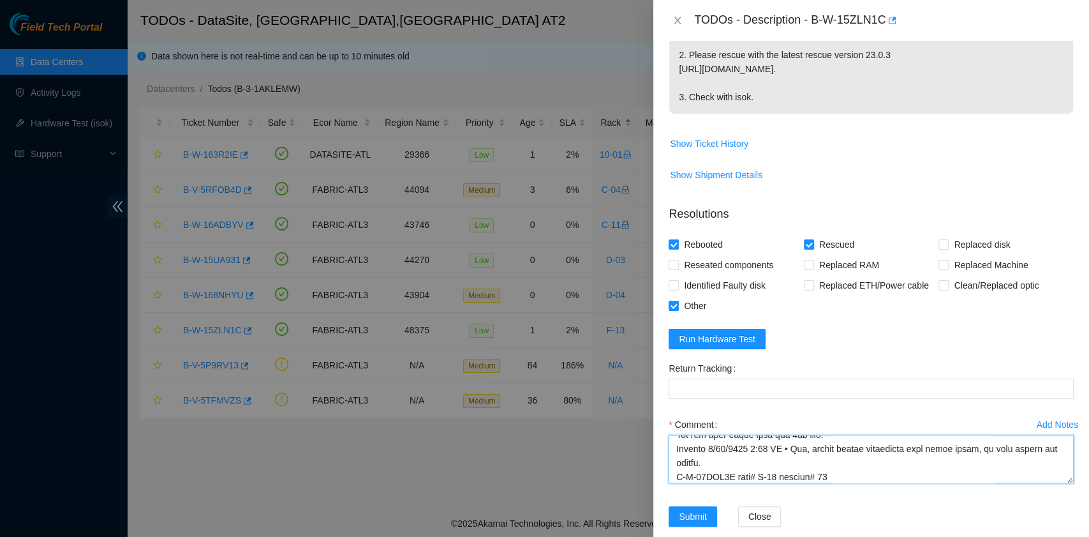
scroll to position [407, 0]
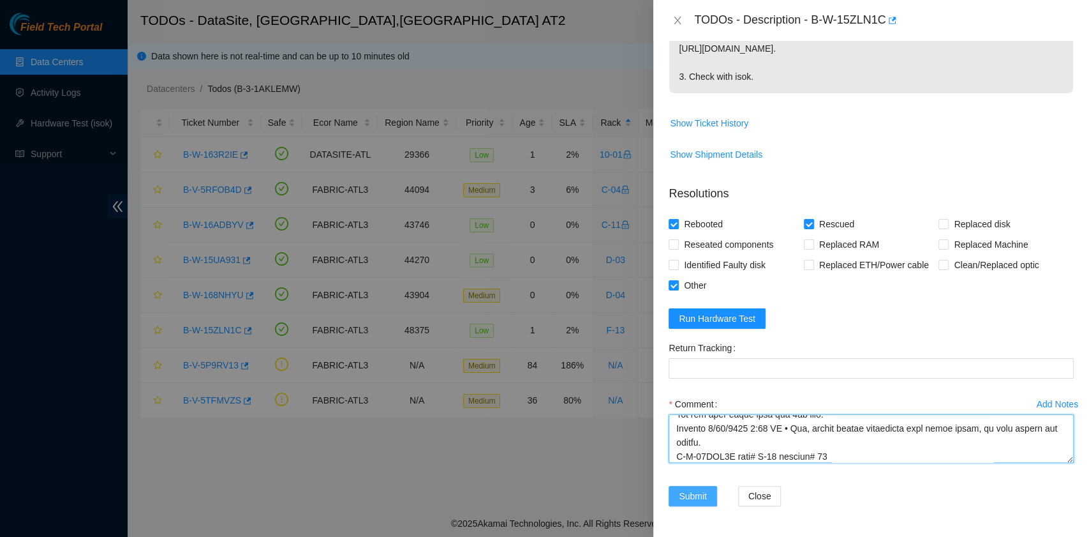
type textarea "Per advised from Erick , and Daniel yesterday, I opened the server chassis, loc…"
click at [681, 501] on span "Submit" at bounding box center [693, 496] width 28 height 14
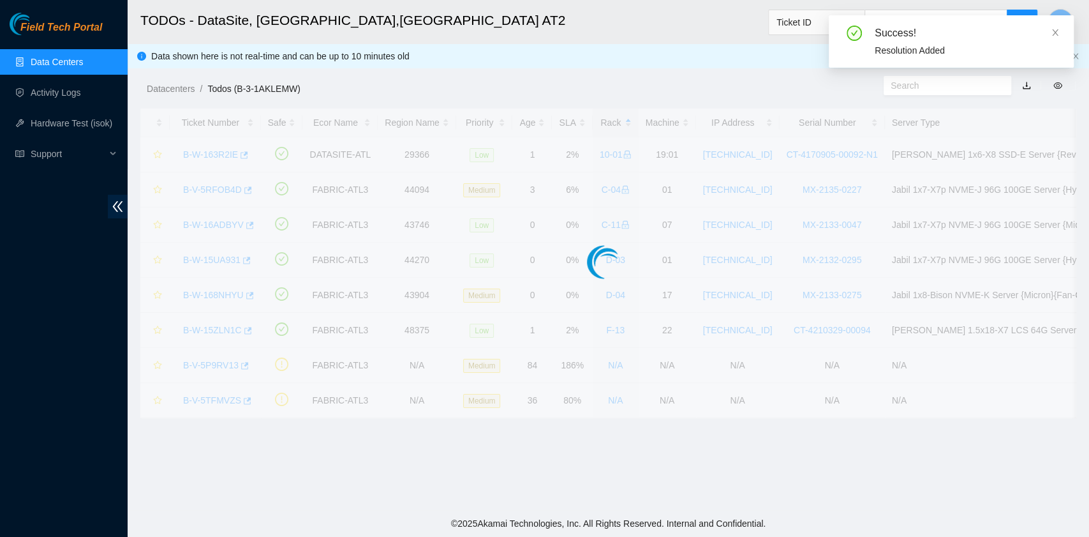
scroll to position [323, 0]
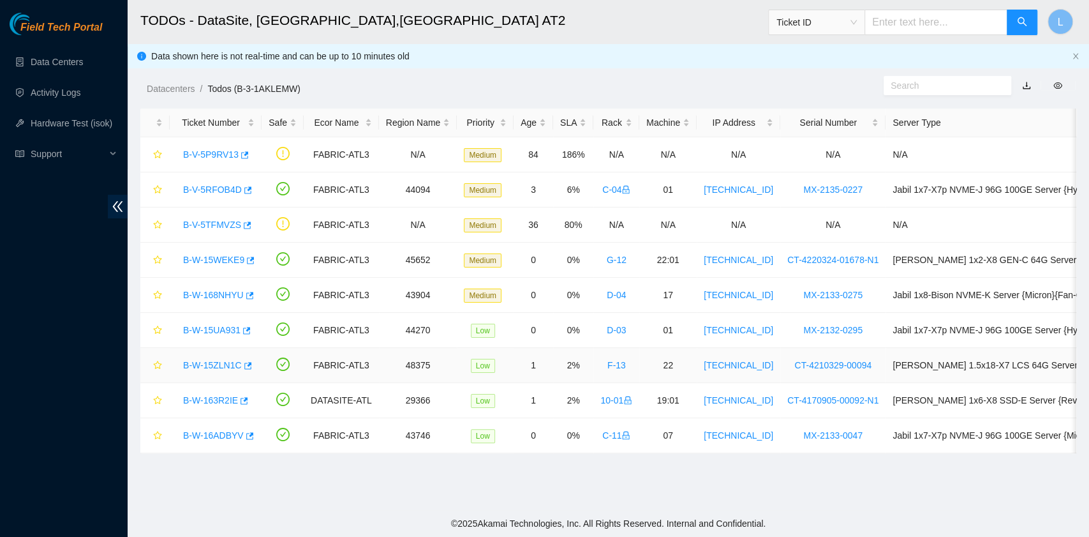
click at [223, 364] on link "B-W-15ZLN1C" at bounding box center [212, 365] width 59 height 10
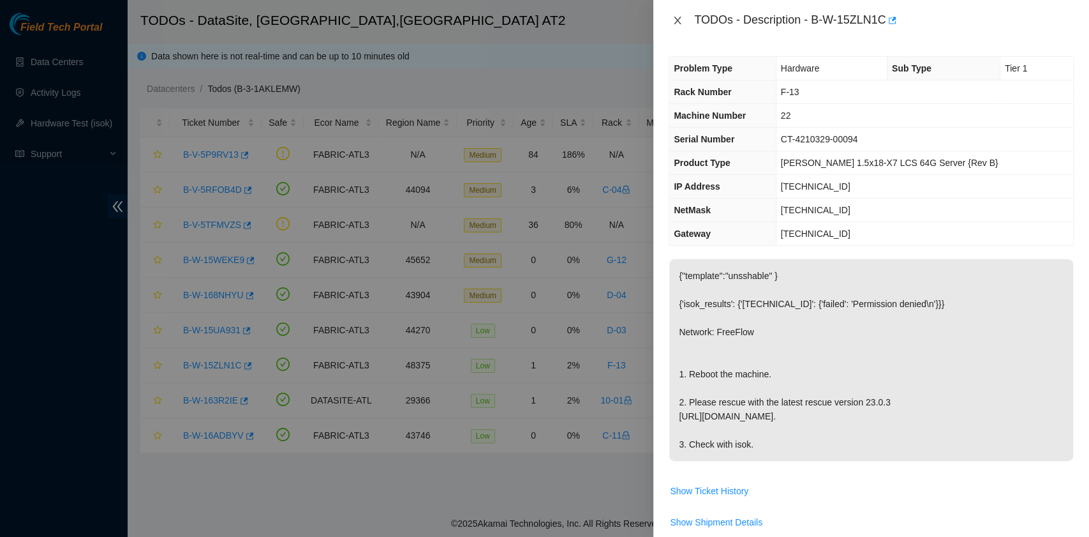
click at [683, 22] on button "Close" at bounding box center [678, 21] width 18 height 12
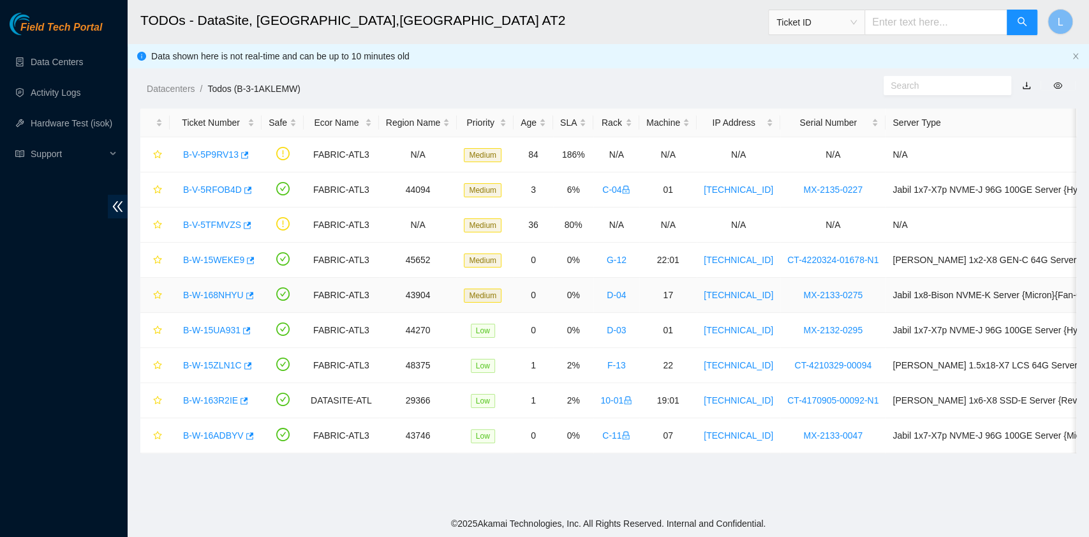
click at [230, 295] on link "B-W-168NHYU" at bounding box center [213, 295] width 61 height 10
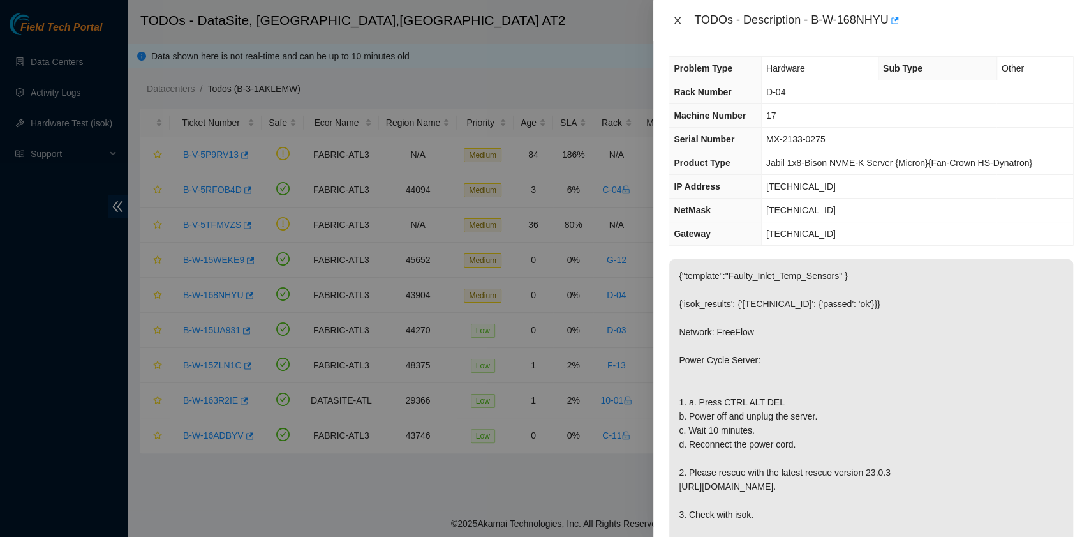
click at [679, 22] on icon "close" at bounding box center [677, 21] width 7 height 8
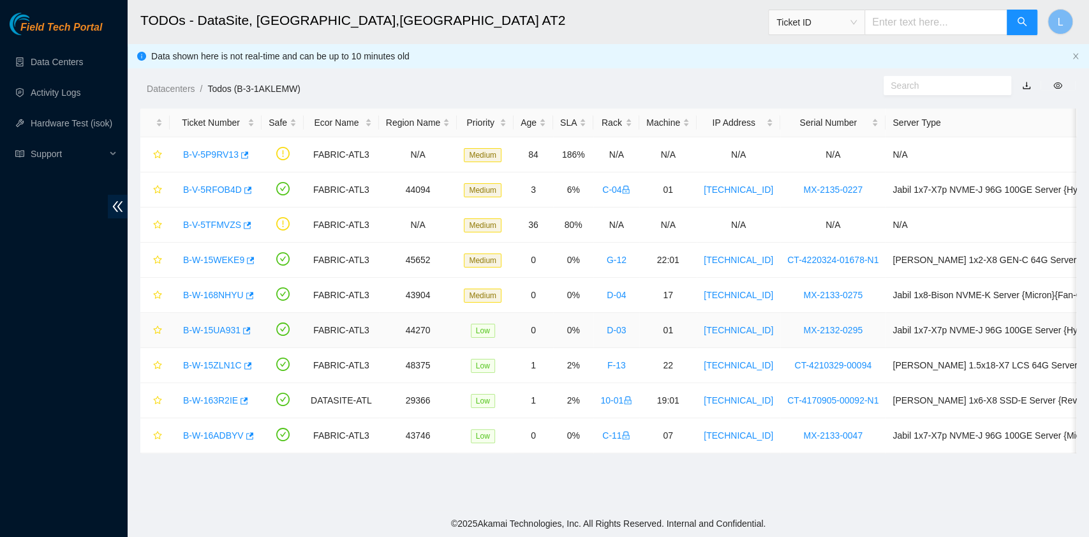
click at [207, 329] on link "B-W-15UA931" at bounding box center [211, 330] width 57 height 10
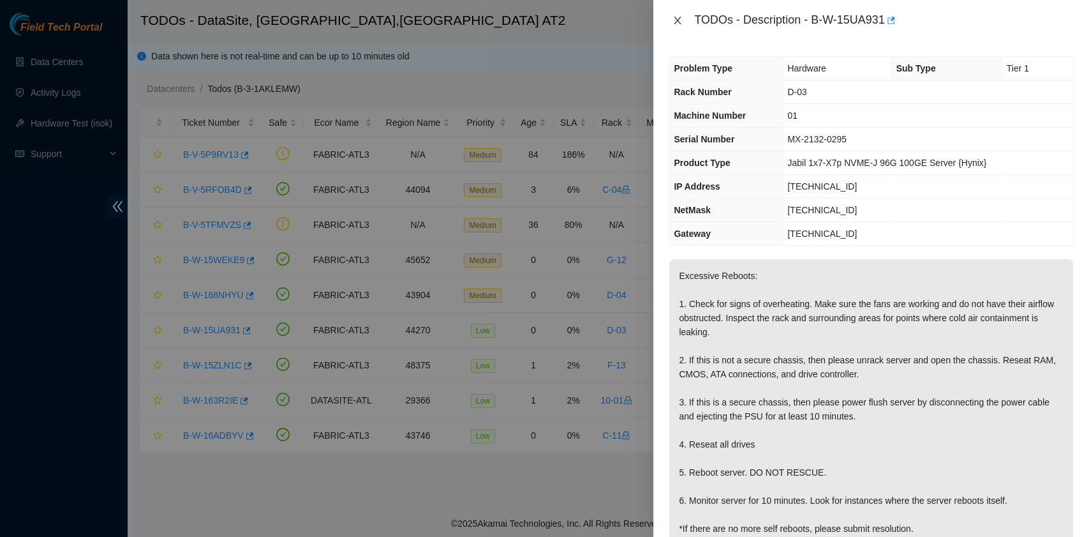
click at [678, 22] on icon "close" at bounding box center [677, 20] width 10 height 10
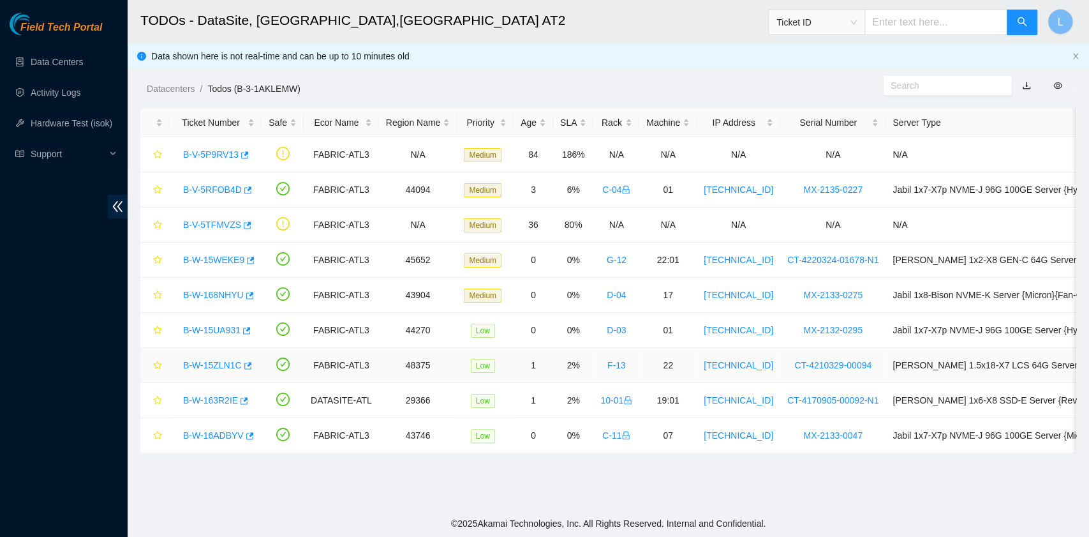
click at [219, 362] on link "B-W-15ZLN1C" at bounding box center [212, 365] width 59 height 10
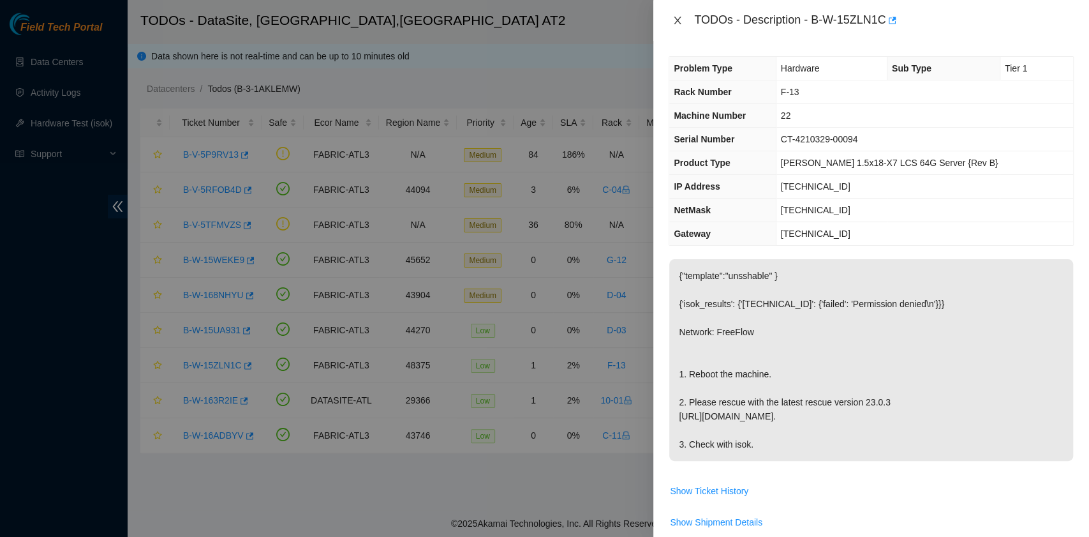
click at [675, 22] on icon "close" at bounding box center [677, 20] width 10 height 10
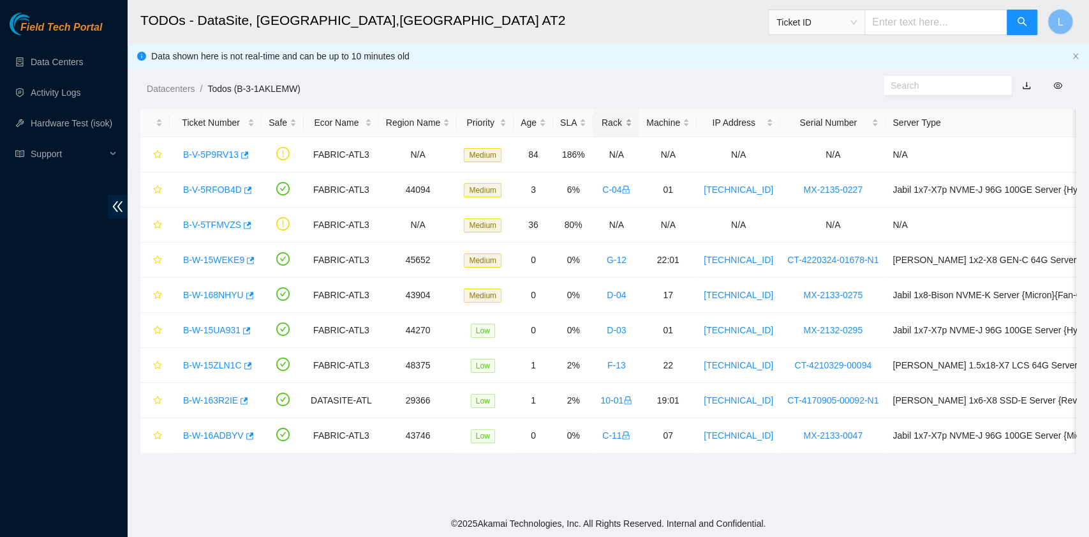
click at [600, 130] on div "Rack" at bounding box center [616, 122] width 32 height 14
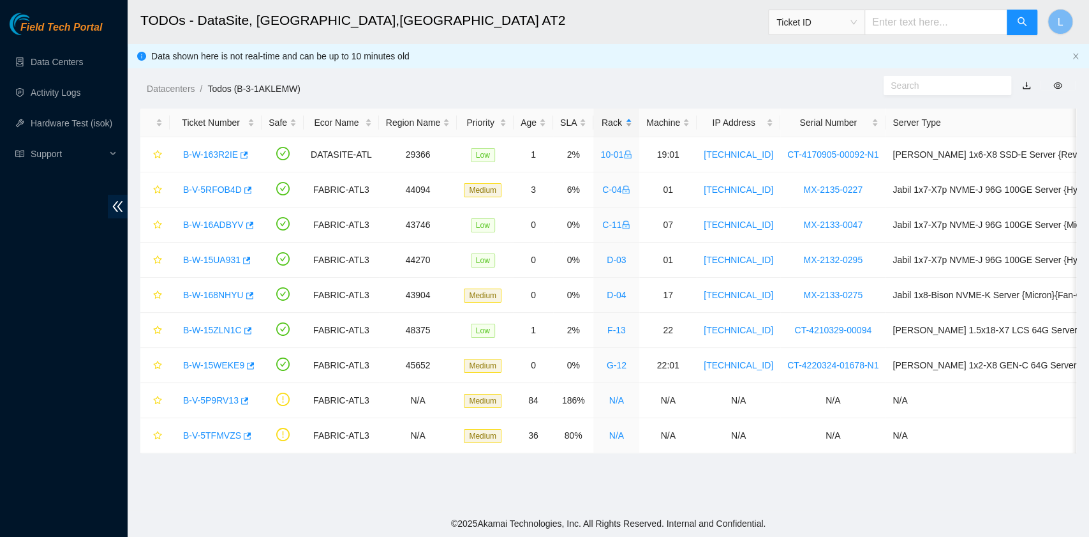
click at [600, 130] on div "Rack" at bounding box center [616, 122] width 32 height 14
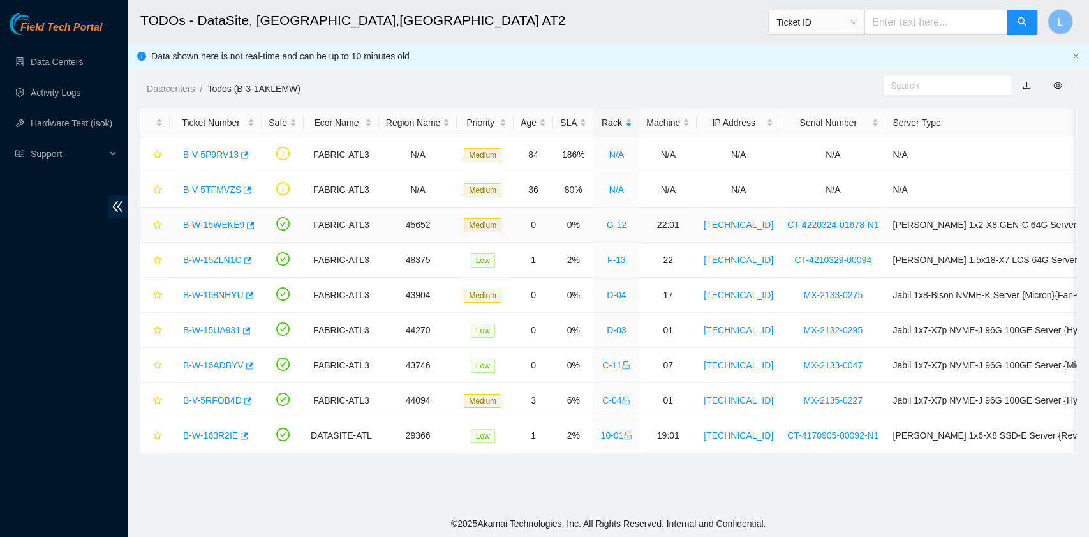
click at [207, 225] on link "B-W-15WEKE9" at bounding box center [213, 224] width 61 height 10
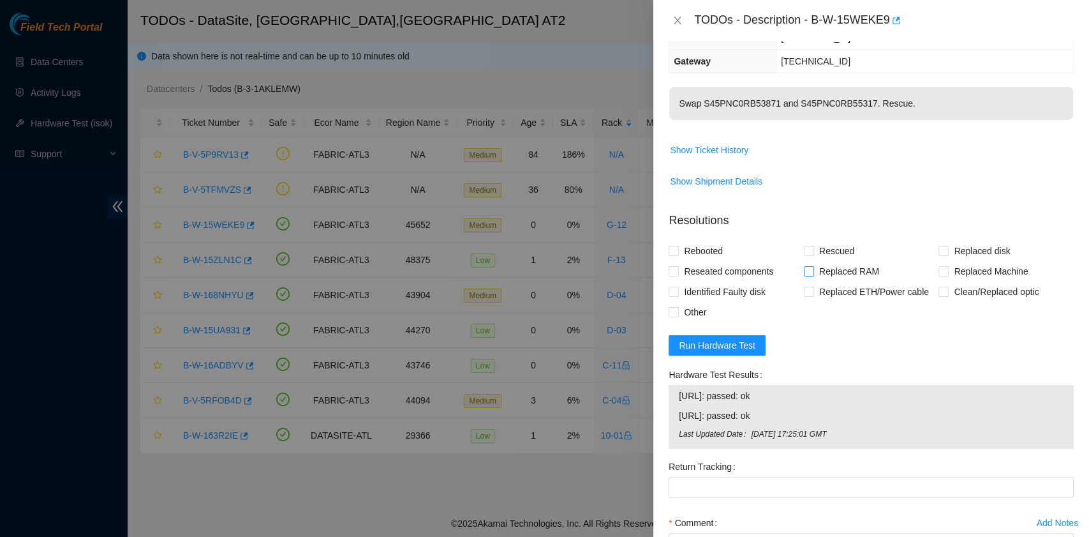
scroll to position [255, 0]
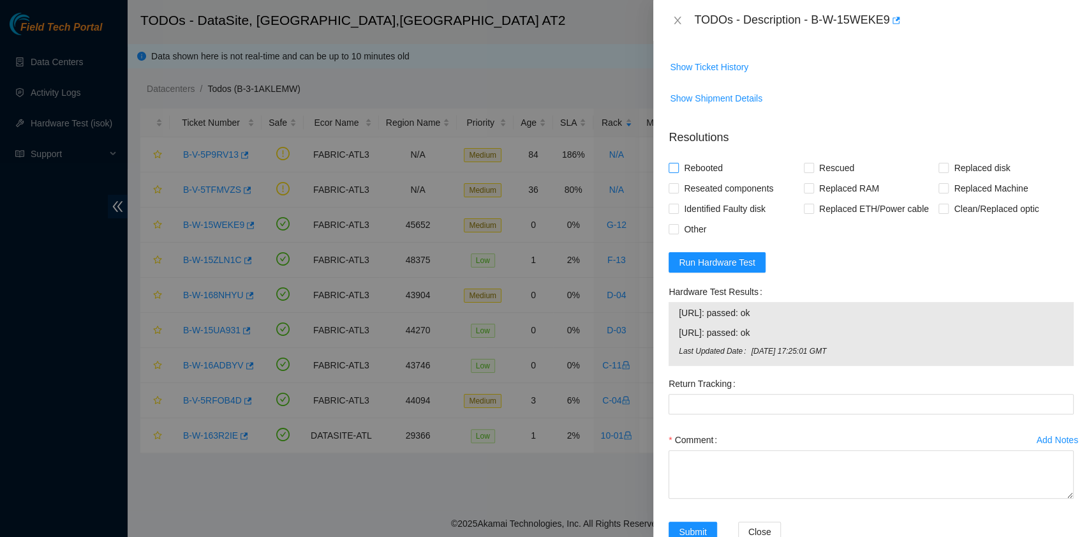
click at [715, 165] on span "Rebooted" at bounding box center [703, 168] width 49 height 20
click at [678, 165] on input "Rebooted" at bounding box center [673, 167] width 9 height 9
checkbox input "true"
click at [804, 166] on input "Rescued" at bounding box center [808, 167] width 9 height 9
checkbox input "true"
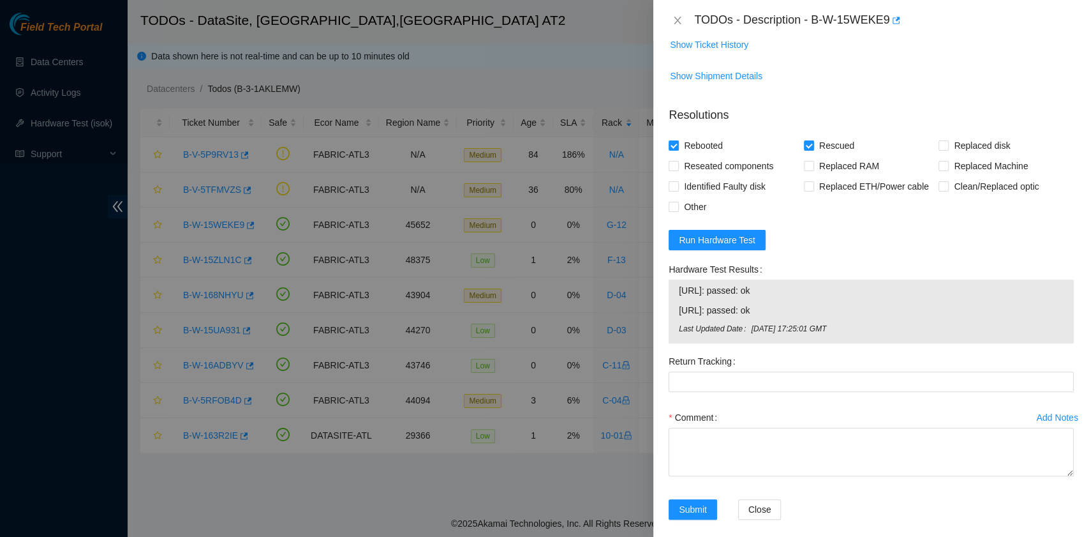
scroll to position [288, 0]
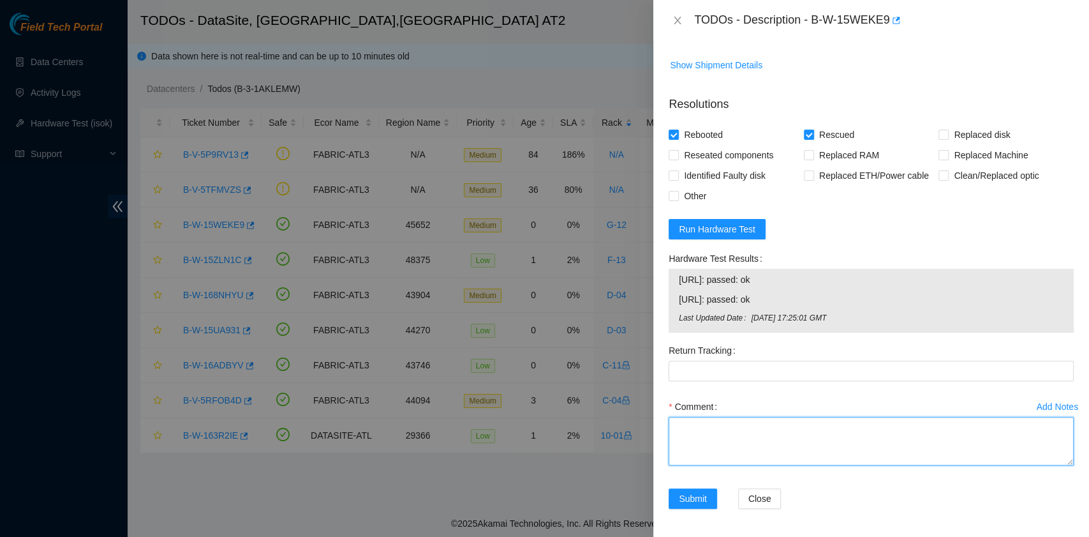
click at [732, 422] on textarea "Comment" at bounding box center [871, 441] width 405 height 48
paste textarea "B-W-15WEKE9 rack# G-12 machine# 22:01 Powered down the server safely. Swapped d…"
type textarea "B-W-15WEKE9 rack# G-12 machine# 22:01 Powered down the server safely. Swapped d…"
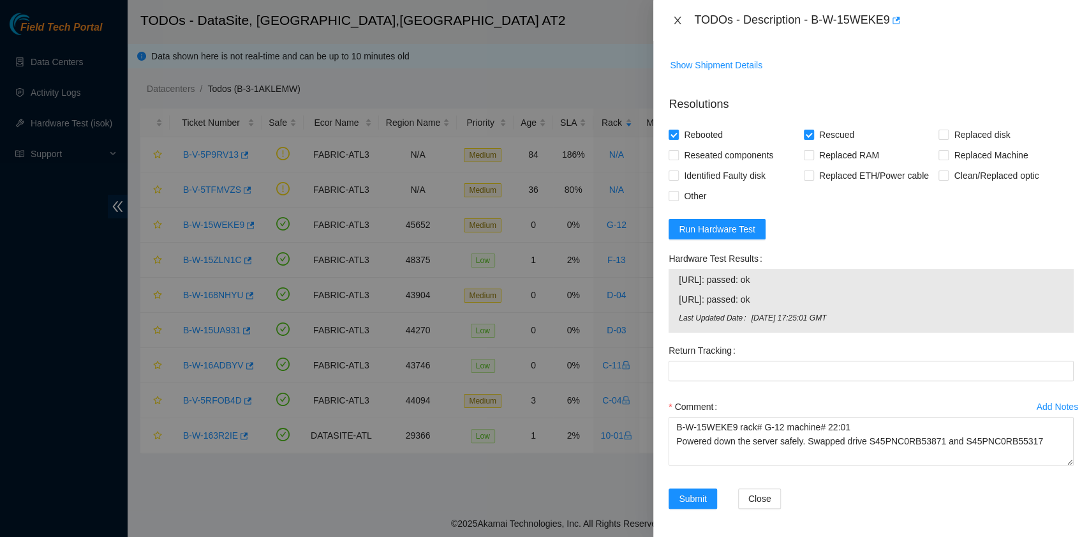
click at [677, 24] on icon "close" at bounding box center [677, 20] width 10 height 10
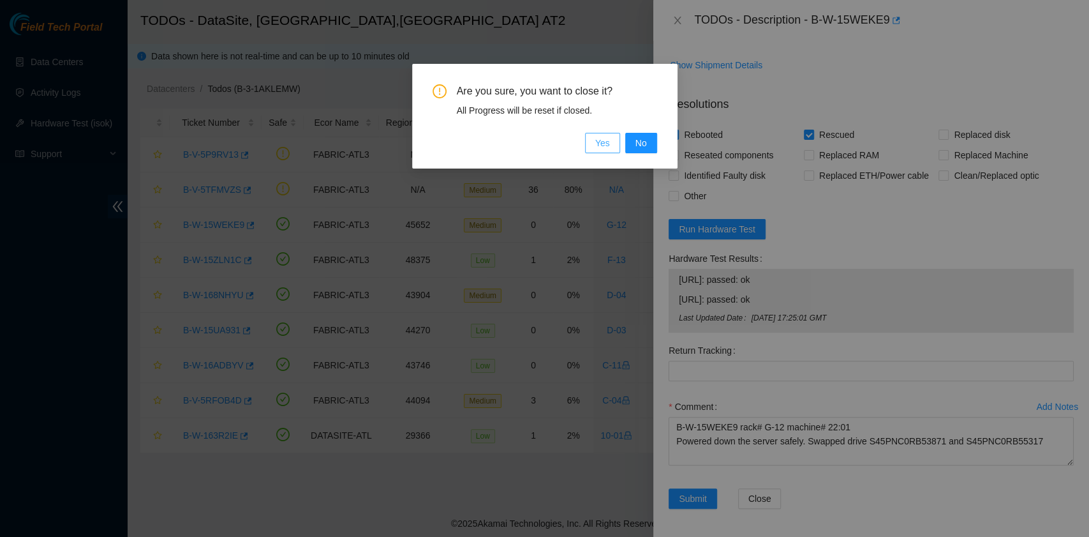
click at [610, 143] on button "Yes" at bounding box center [602, 143] width 35 height 20
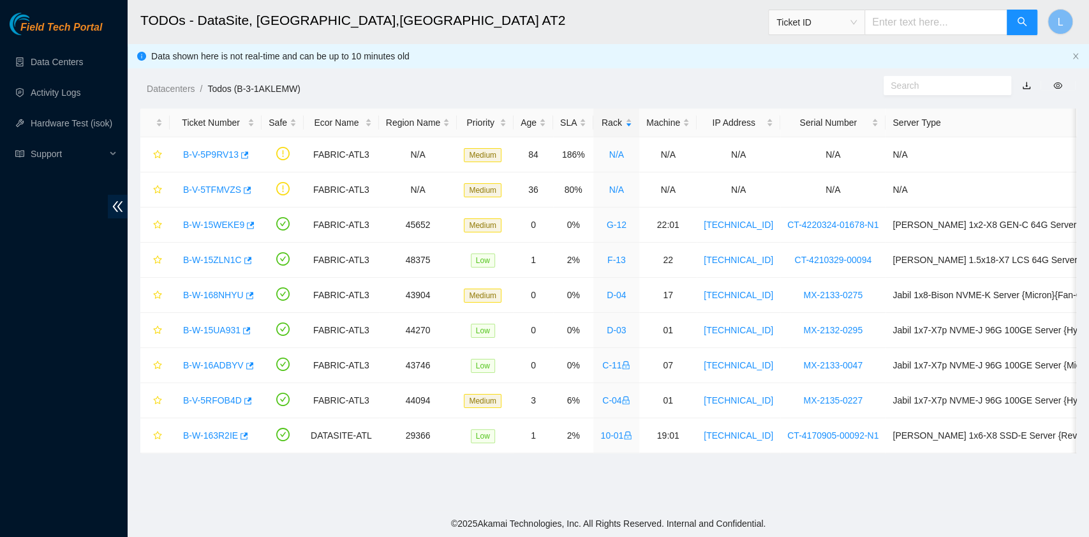
scroll to position [307, 0]
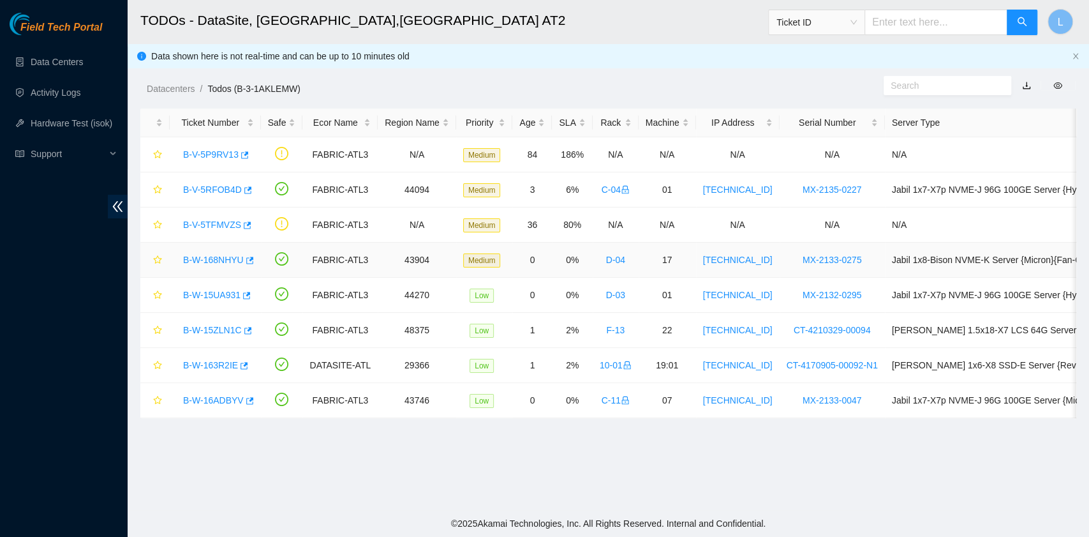
click at [233, 260] on link "B-W-168NHYU" at bounding box center [213, 260] width 61 height 10
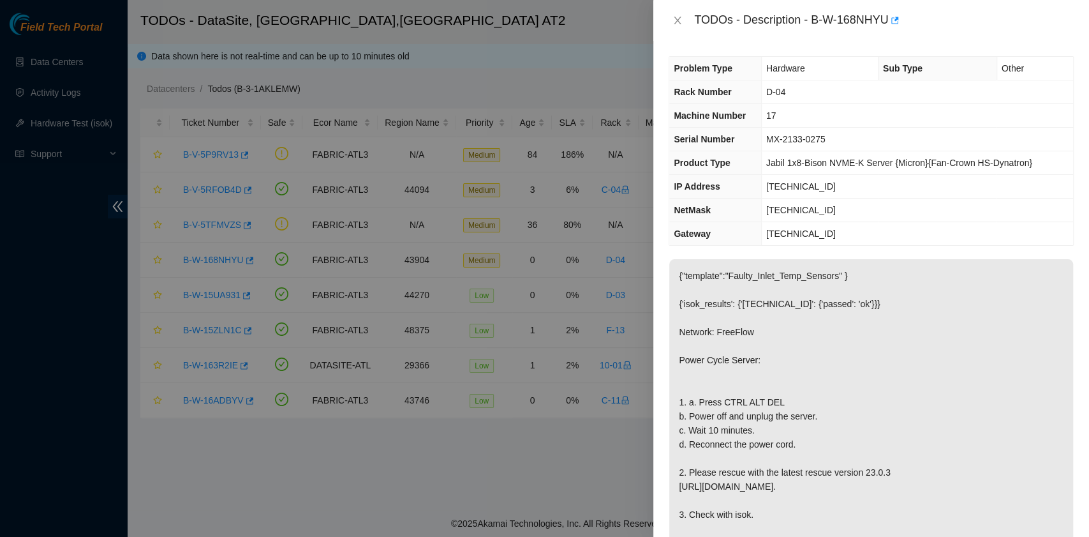
scroll to position [255, 0]
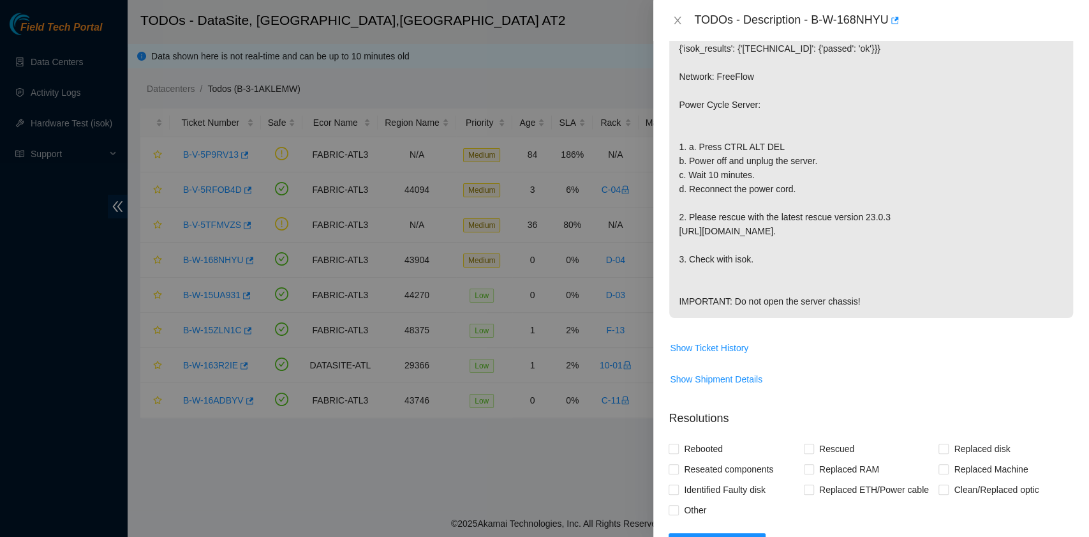
drag, startPoint x: 827, startPoint y: 313, endPoint x: 852, endPoint y: 313, distance: 25.5
click at [852, 313] on p "{"template":"Faulty_Inlet_Temp_Sensors" } {'isok_results': {'[TECHNICAL_ID]': {…" at bounding box center [871, 161] width 404 height 314
copy p "chassis"
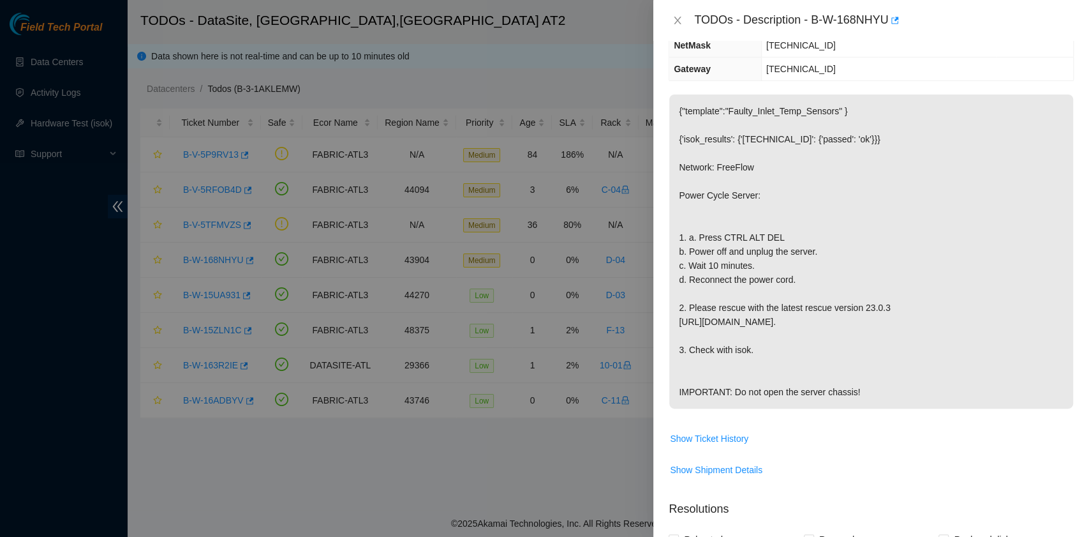
scroll to position [0, 0]
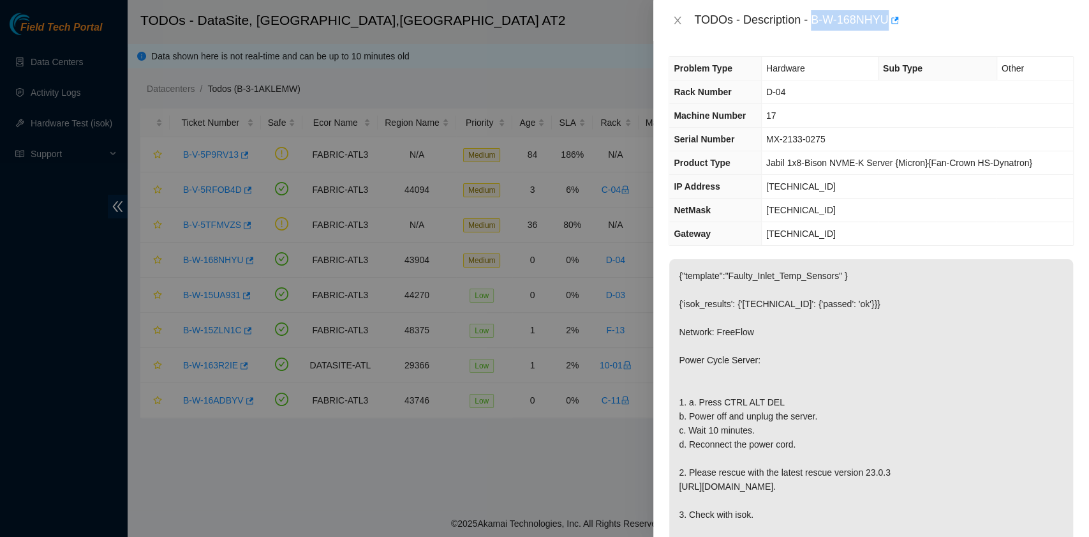
drag, startPoint x: 815, startPoint y: 20, endPoint x: 887, endPoint y: 22, distance: 72.1
click at [887, 22] on div "TODOs - Description - B-W-168NHYU" at bounding box center [884, 20] width 380 height 20
copy div "B-W-168NHYU"
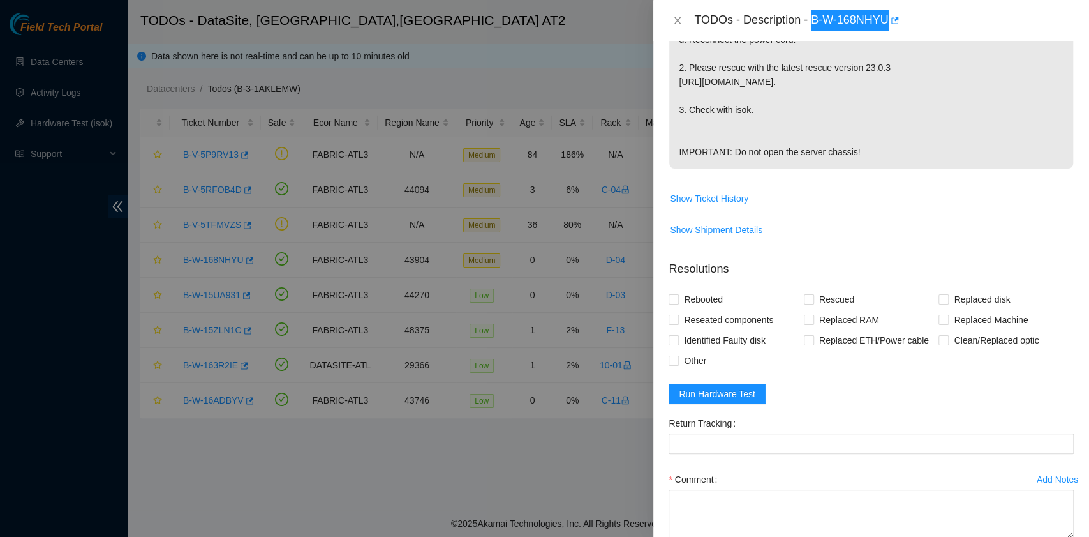
scroll to position [425, 0]
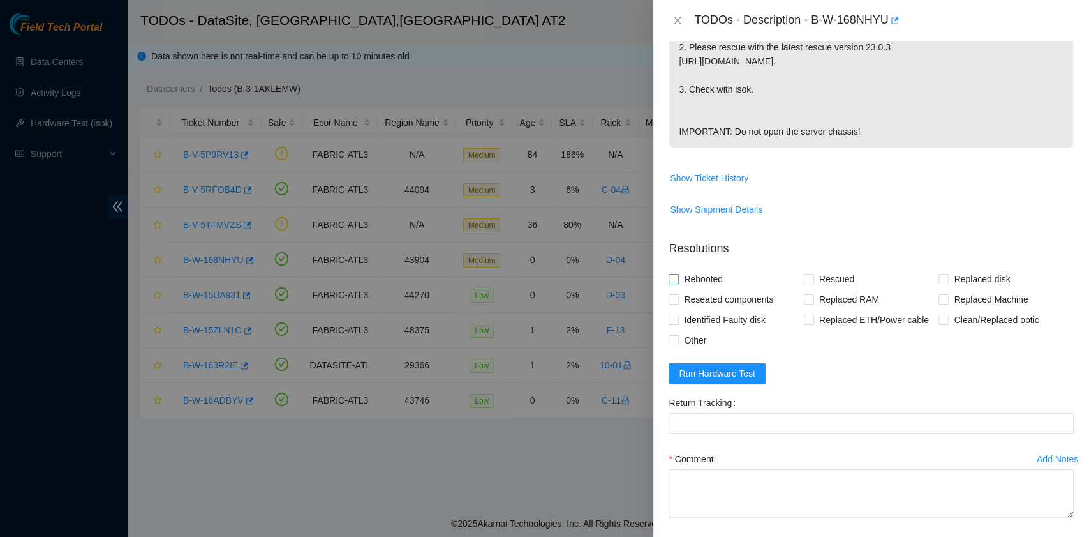
click at [683, 289] on span "Rebooted" at bounding box center [703, 279] width 49 height 20
click at [678, 283] on input "Rebooted" at bounding box center [673, 278] width 9 height 9
checkbox input "true"
click at [804, 283] on input "Rescued" at bounding box center [808, 278] width 9 height 9
checkbox input "true"
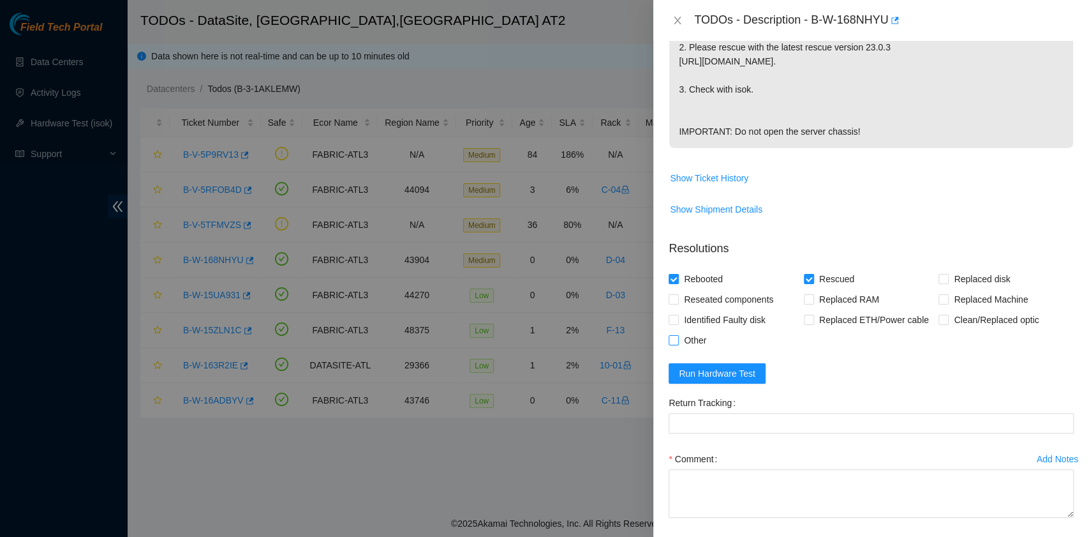
click at [679, 350] on span "Other" at bounding box center [695, 340] width 33 height 20
click at [678, 344] on input "Other" at bounding box center [673, 339] width 9 height 9
checkbox input "true"
click at [739, 511] on textarea "Comment" at bounding box center [871, 493] width 405 height 48
paste textarea "B-W-168NHYU rack# D-04 machine# 17 Powered down the server safely. Waited for 1…"
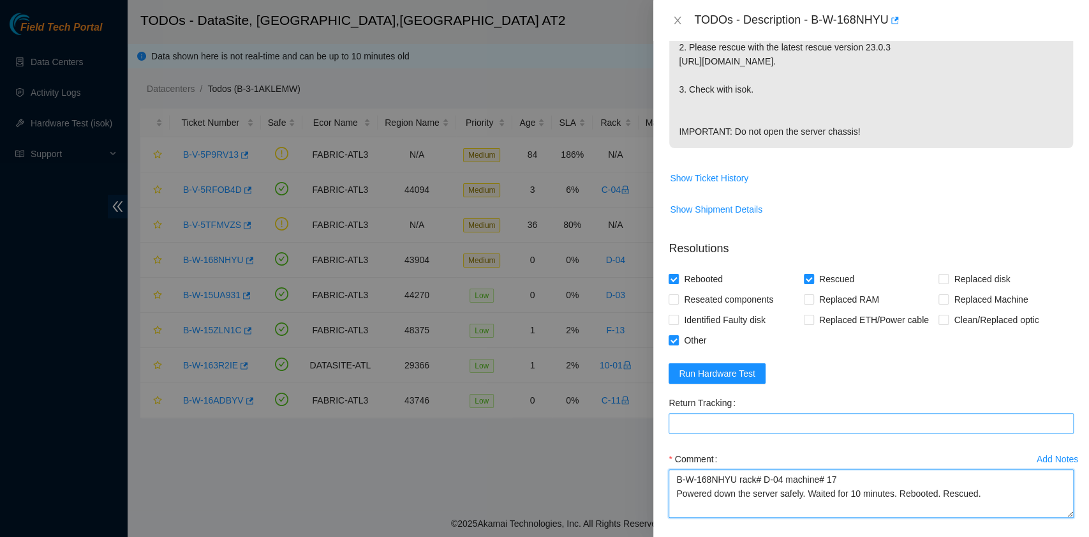
scroll to position [427, 0]
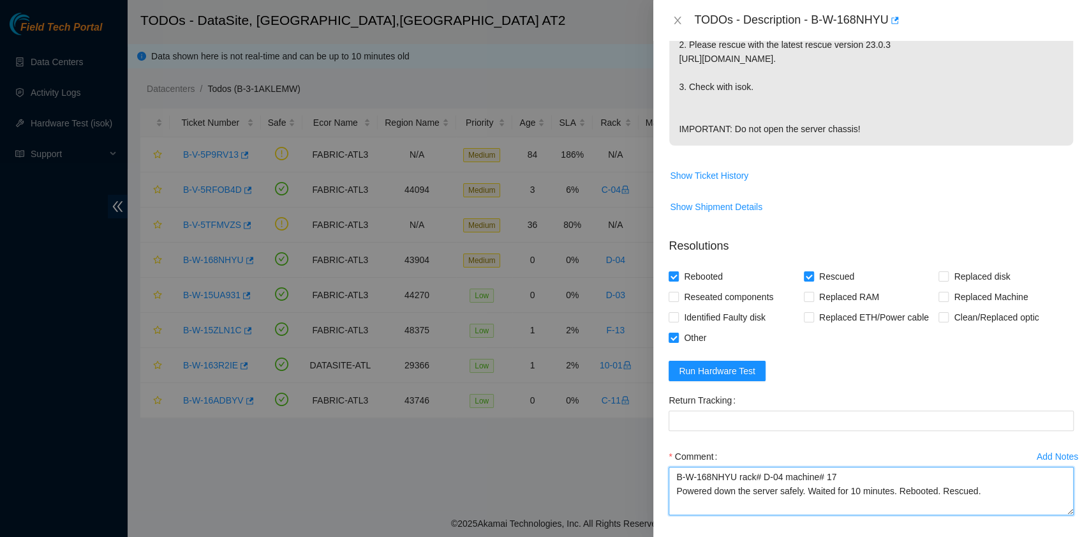
type textarea "B-W-168NHYU rack# D-04 machine# 17 Powered down the server safely. Waited for 1…"
click at [755, 381] on button "Run Hardware Test" at bounding box center [717, 370] width 97 height 20
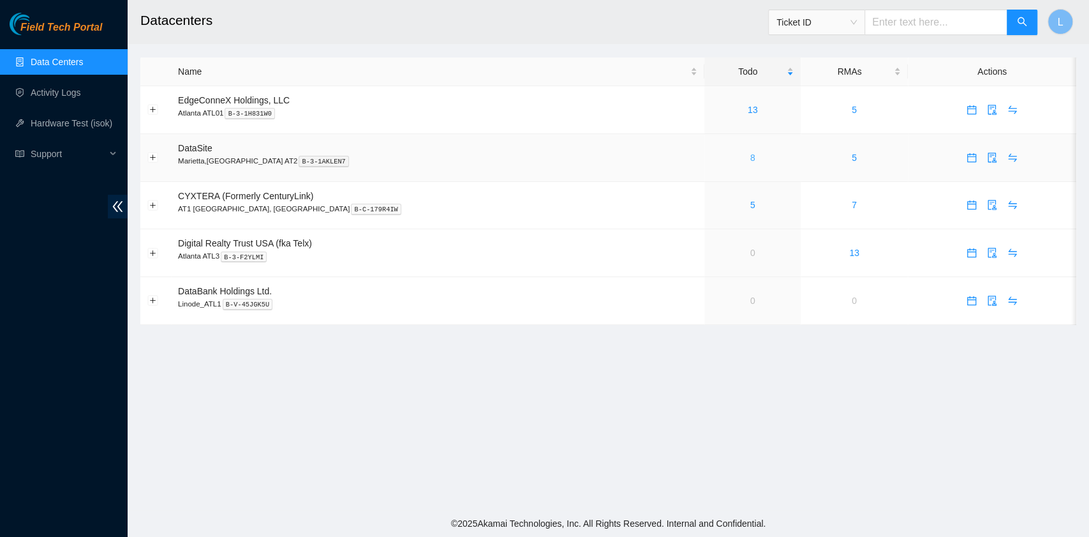
click at [750, 161] on link "8" at bounding box center [752, 157] width 5 height 10
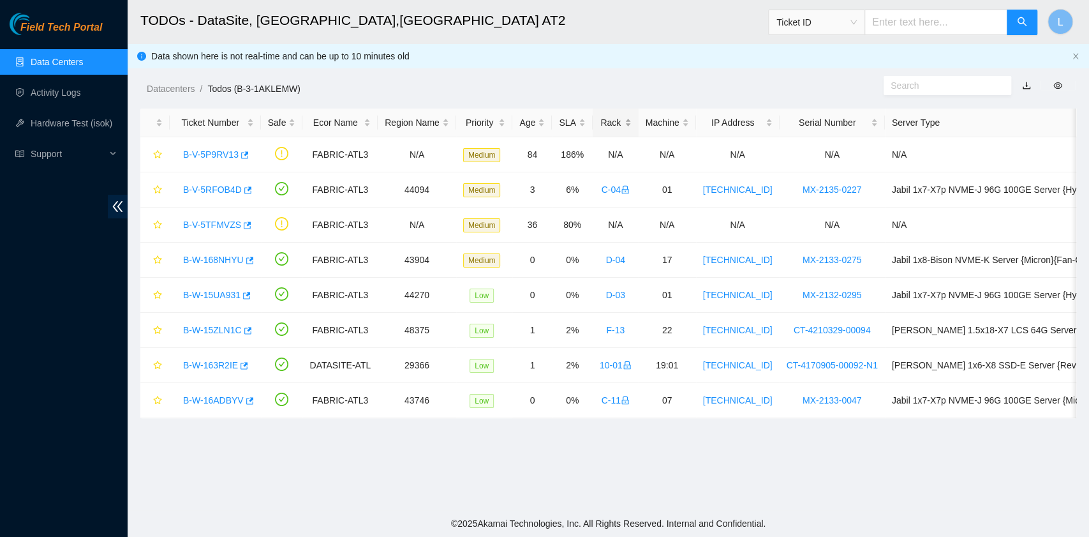
click at [600, 119] on div "Rack" at bounding box center [616, 122] width 32 height 14
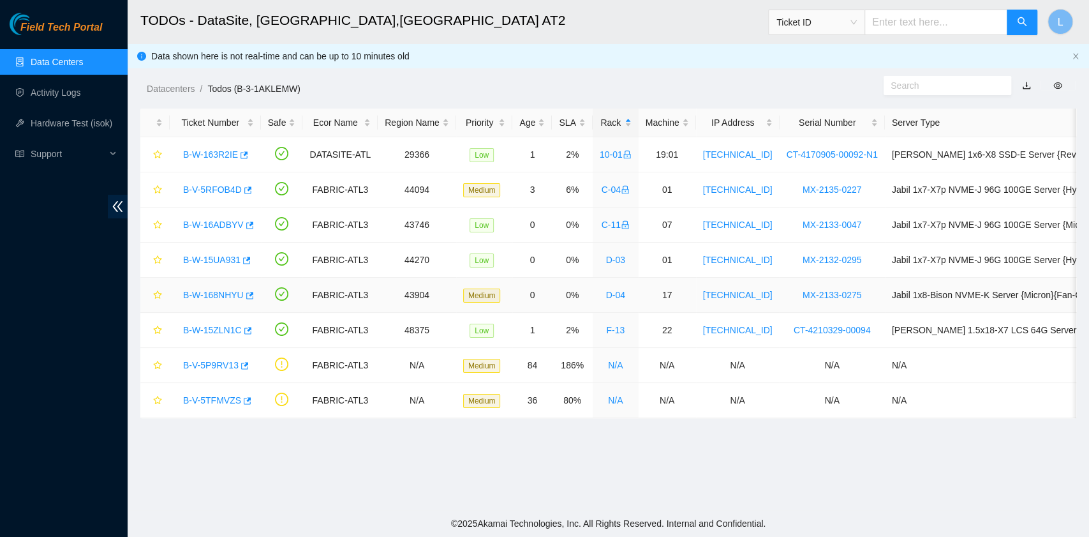
click at [224, 297] on link "B-W-168NHYU" at bounding box center [213, 295] width 61 height 10
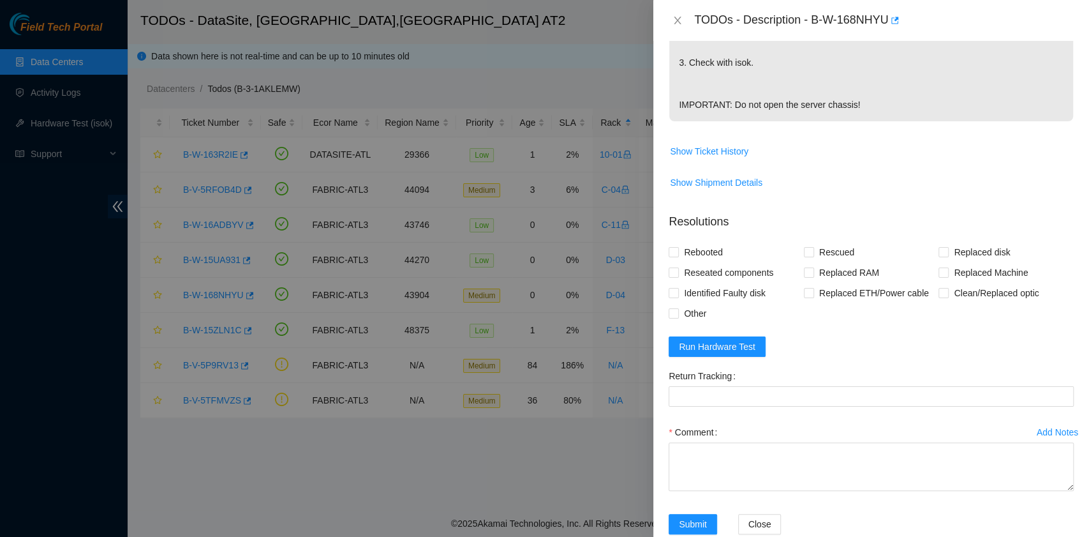
scroll to position [505, 0]
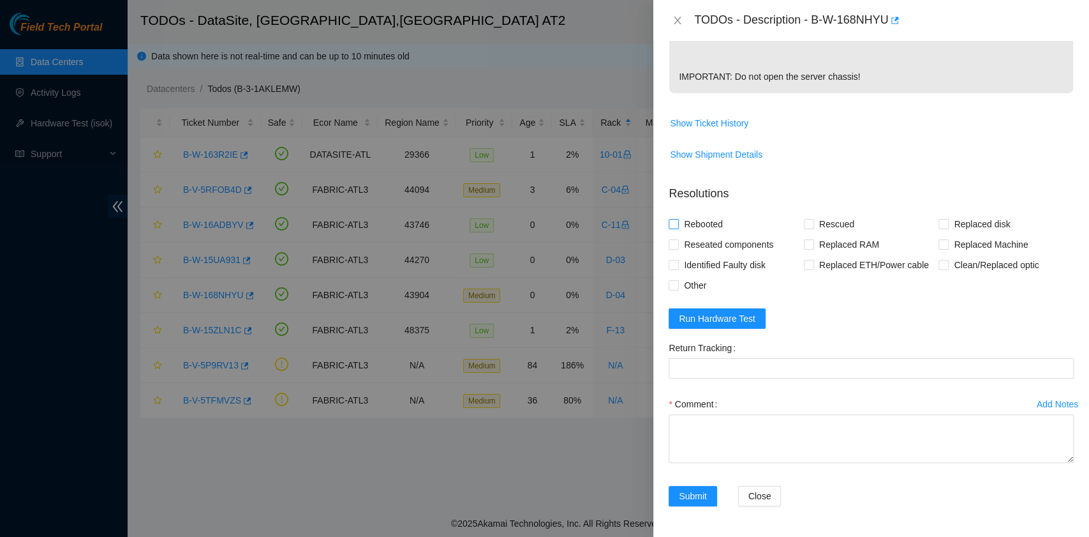
click at [713, 223] on span "Rebooted" at bounding box center [703, 224] width 49 height 20
click at [678, 223] on input "Rebooted" at bounding box center [673, 223] width 9 height 9
checkbox input "true"
click at [804, 225] on input "Rescued" at bounding box center [808, 223] width 9 height 9
checkbox input "true"
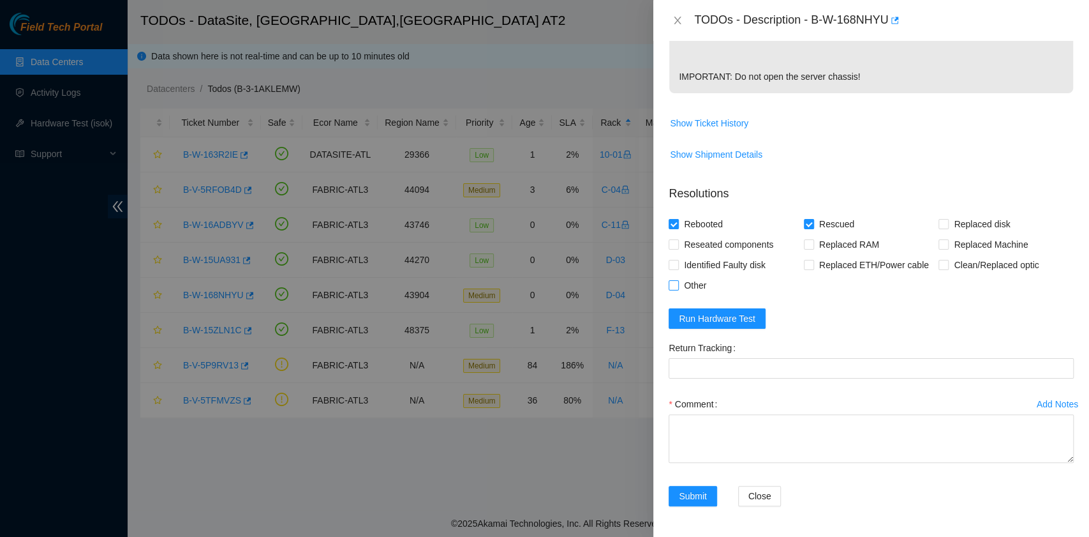
click at [690, 292] on span "Other" at bounding box center [695, 285] width 33 height 20
click at [678, 289] on input "Other" at bounding box center [673, 284] width 9 height 9
checkbox input "true"
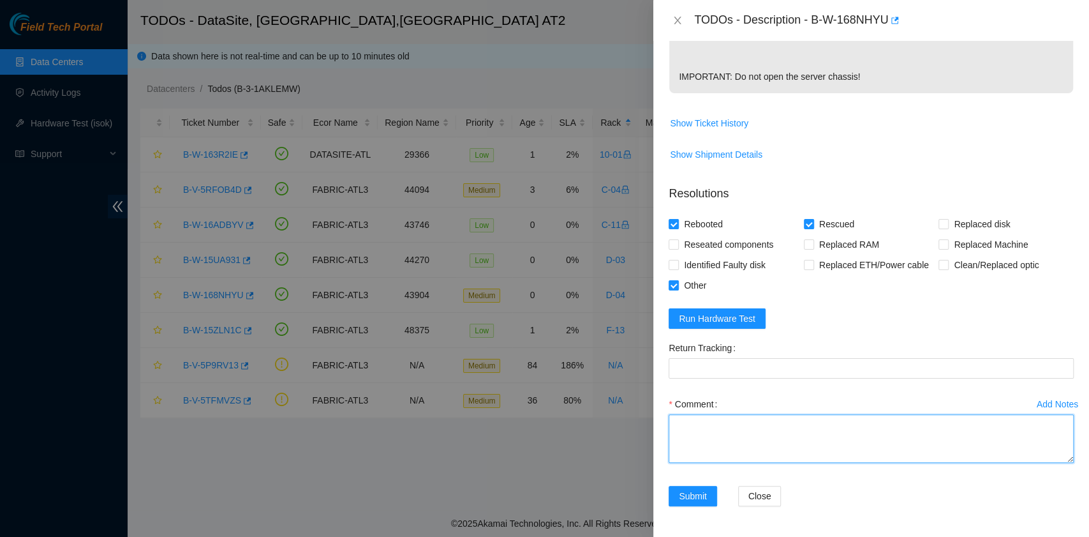
click at [736, 454] on textarea "Comment" at bounding box center [871, 438] width 405 height 48
paste textarea "B-W-168NHYU rack# D-04 machine# 17 Powered down the server safely. Waited for 1…"
drag, startPoint x: 743, startPoint y: 447, endPoint x: 747, endPoint y: 435, distance: 12.9
click at [747, 435] on textarea "B-W-168NHYU rack# D-04 machine# 17 Powered down the server safely. Waited for 1…" at bounding box center [871, 438] width 405 height 48
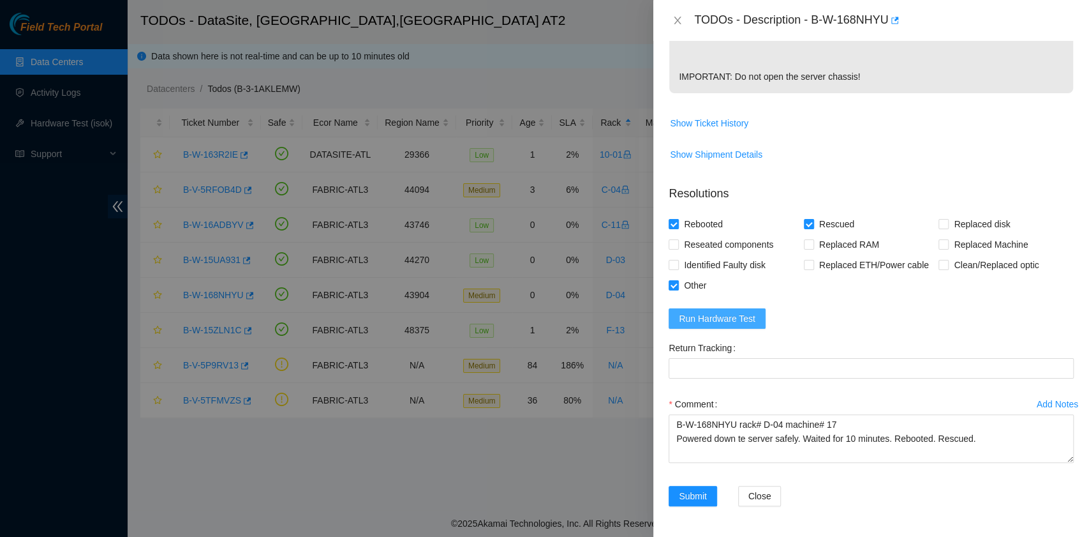
click at [739, 324] on span "Run Hardware Test" at bounding box center [717, 318] width 77 height 14
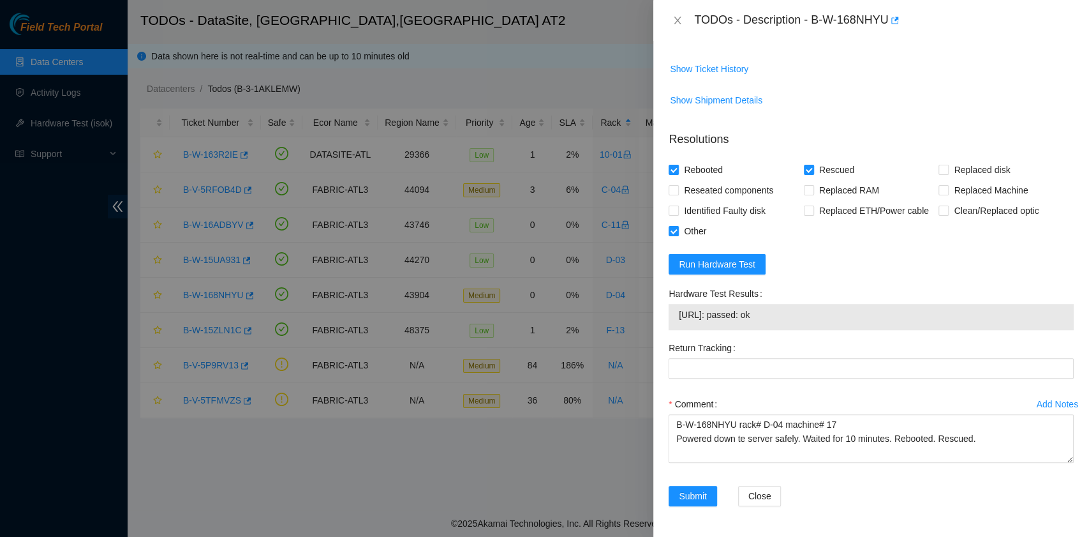
scroll to position [559, 0]
drag, startPoint x: 787, startPoint y: 316, endPoint x: 685, endPoint y: 330, distance: 102.4
click at [685, 330] on div "Hardware Test Results [URL]: passed: ok" at bounding box center [870, 310] width 415 height 54
copy tbody "[URL]: passed: ok"
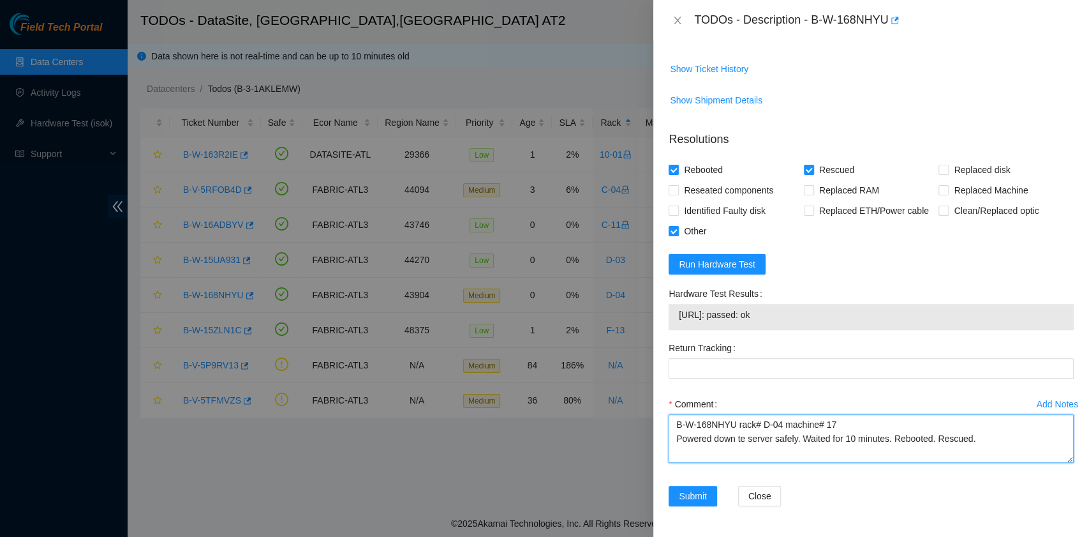
click at [727, 454] on textarea "B-W-168NHYU rack# D-04 machine# 17 Powered down te server safely. Waited for 10…" at bounding box center [871, 438] width 405 height 48
paste textarea "[URL]: passed: ok"
type textarea "B-W-168NHYU rack# D-04 machine# 17 Powered down te server safely. Waited for 10…"
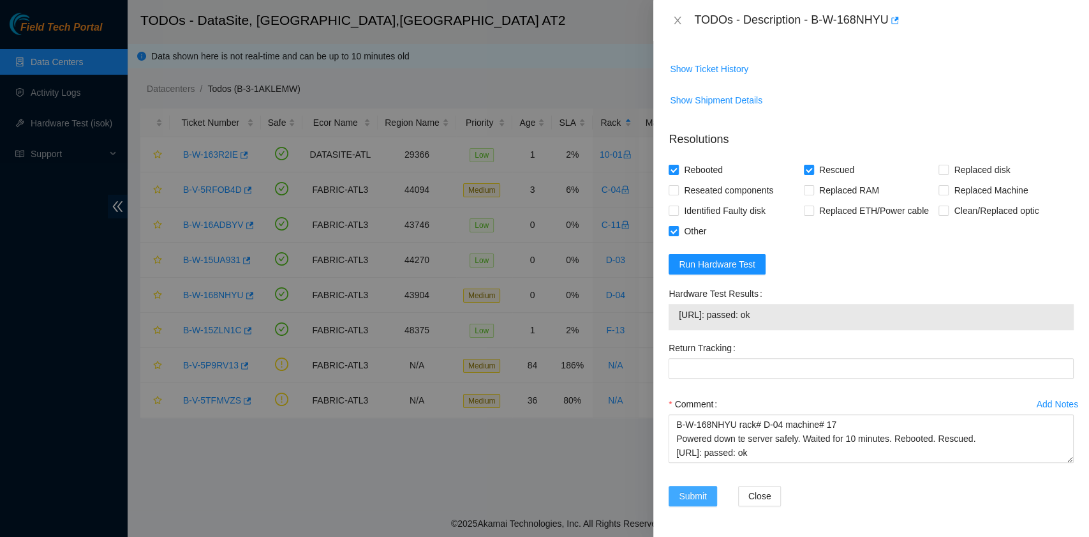
click at [700, 503] on span "Submit" at bounding box center [693, 496] width 28 height 14
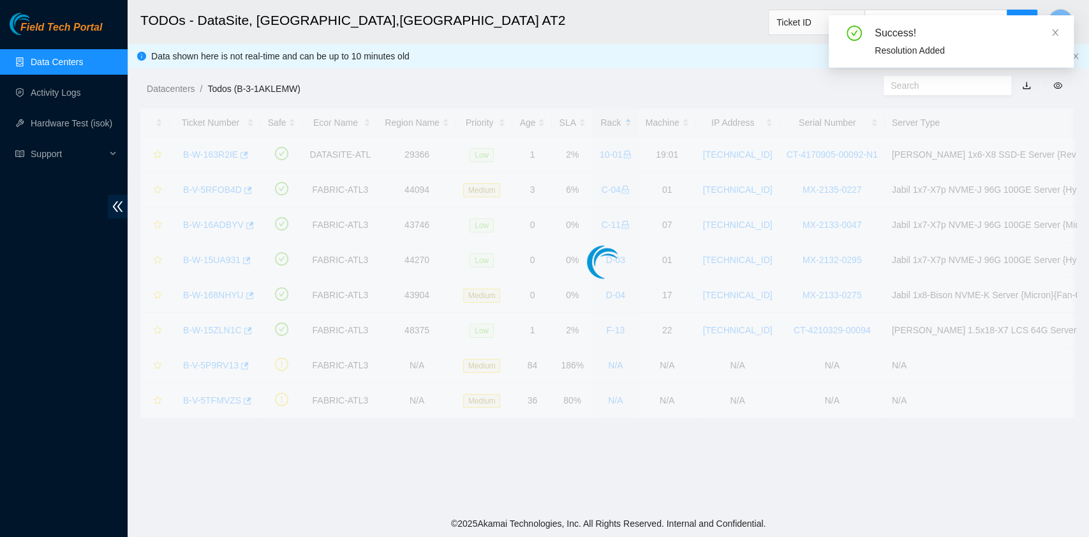
scroll to position [323, 0]
